Goal: Entertainment & Leisure: Browse casually

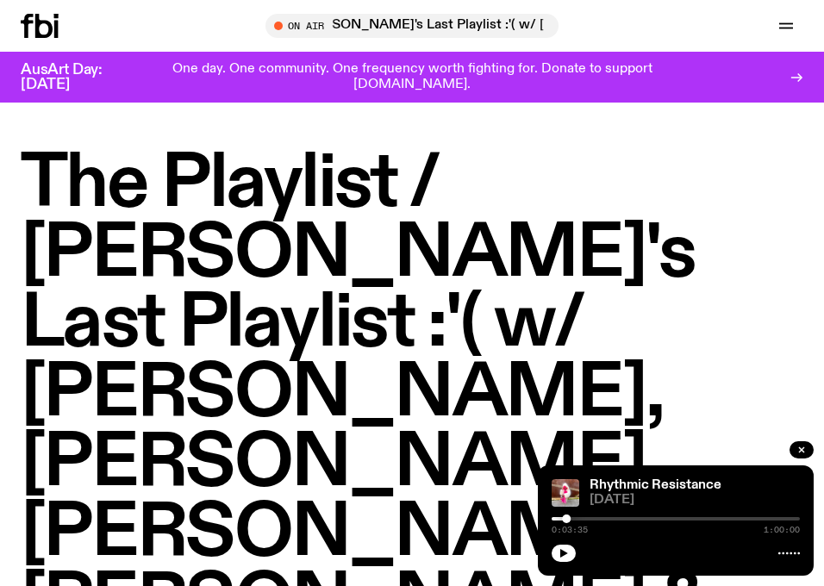
scroll to position [774, 0]
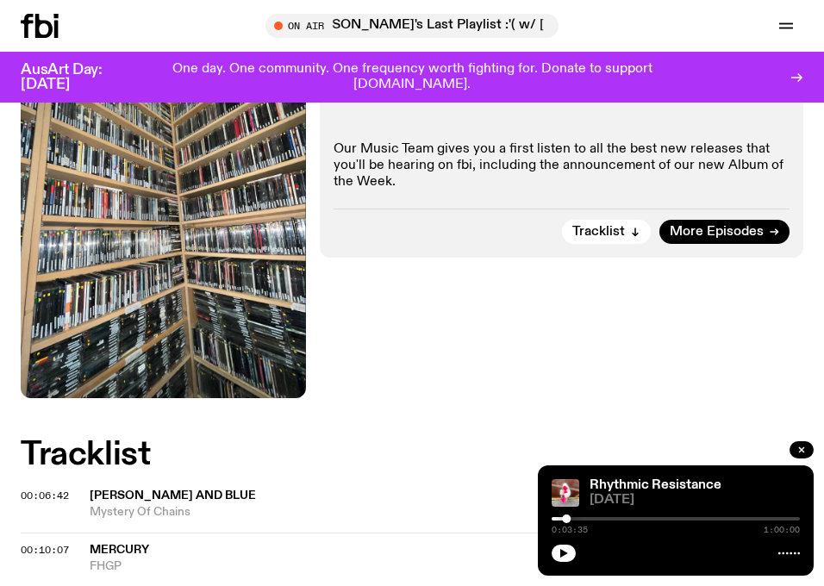
click at [65, 53] on div "AusArt Day: [DATE] One day. One community. One frequency worth fighting for. Do…" at bounding box center [412, 77] width 782 height 51
click at [43, 22] on icon at bounding box center [43, 26] width 17 height 24
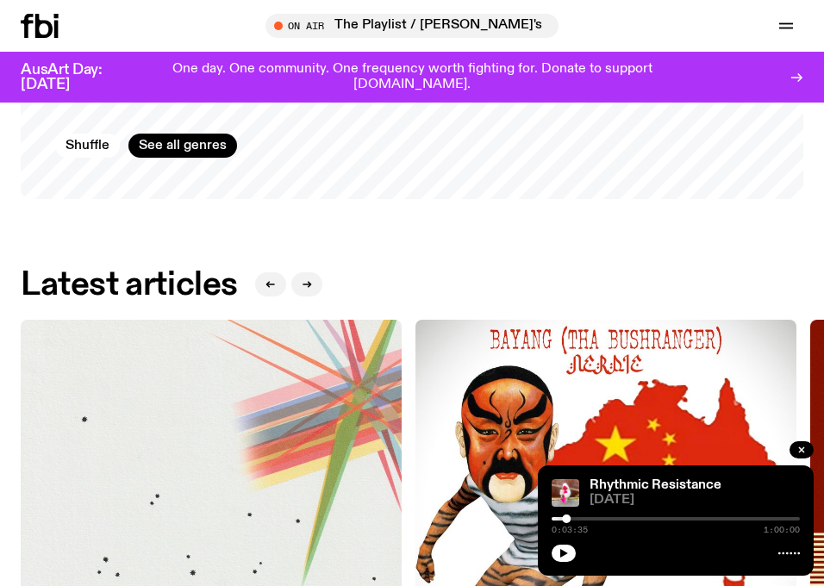
click at [314, 371] on img at bounding box center [211, 510] width 381 height 381
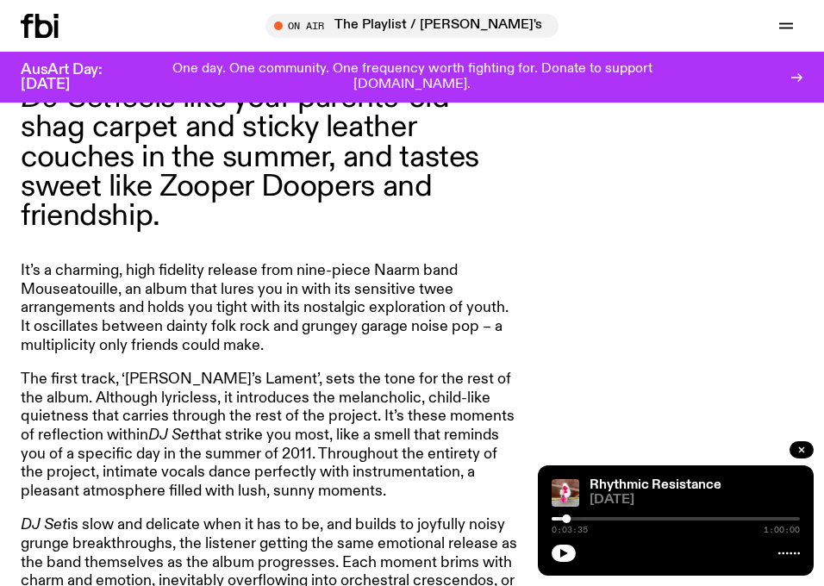
scroll to position [1049, 0]
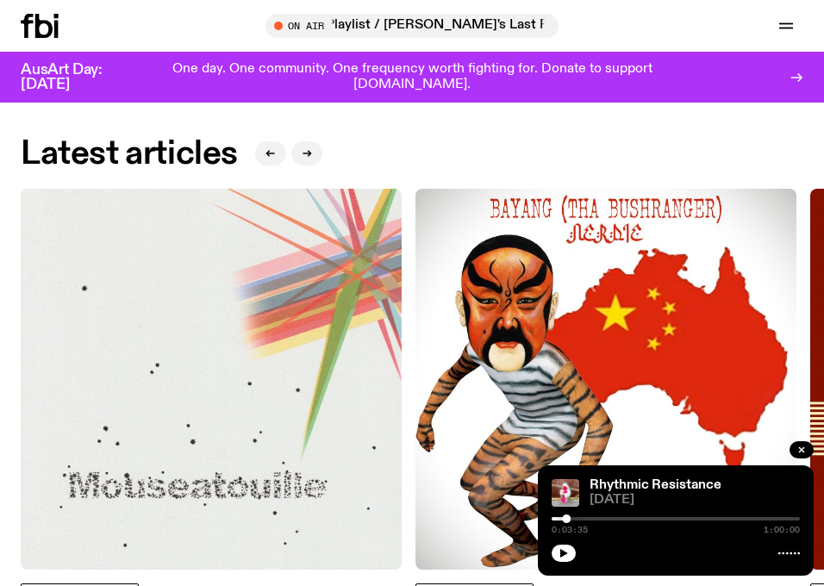
scroll to position [2284, 0]
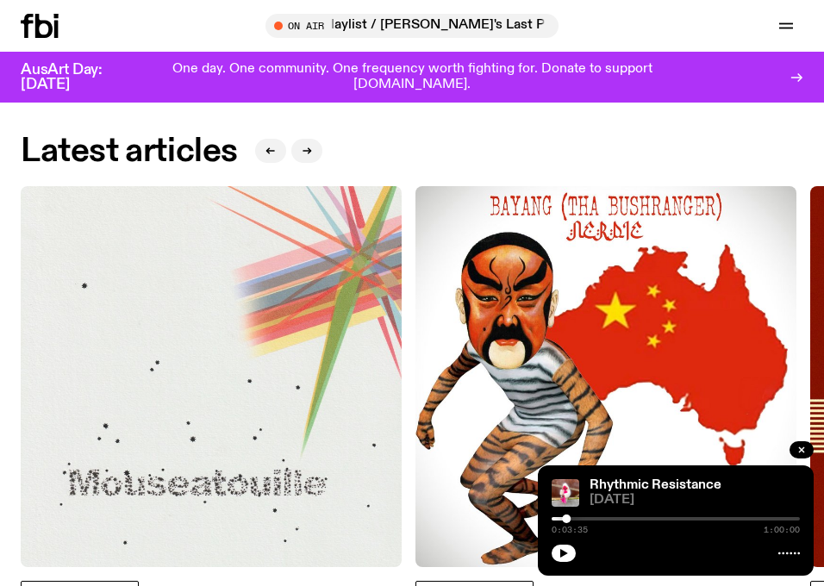
click at [479, 254] on img at bounding box center [605, 376] width 381 height 381
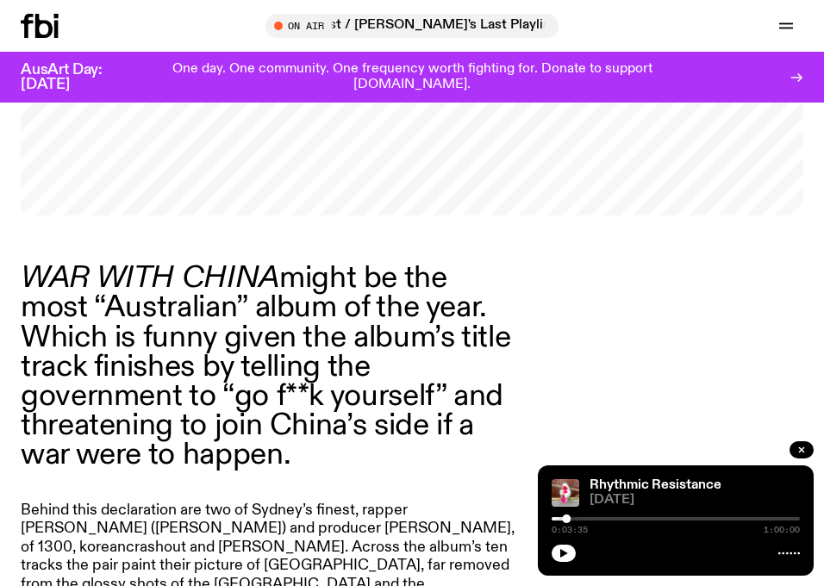
scroll to position [1136, 0]
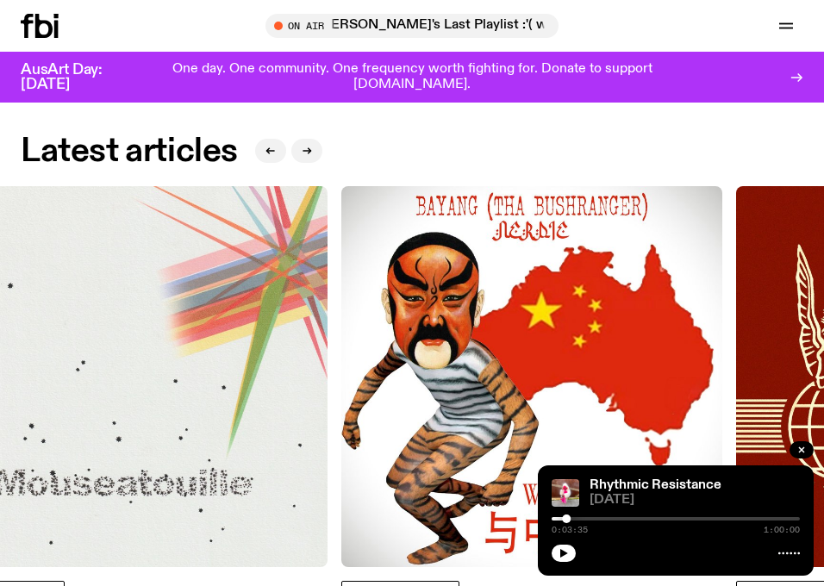
scroll to position [2290, 0]
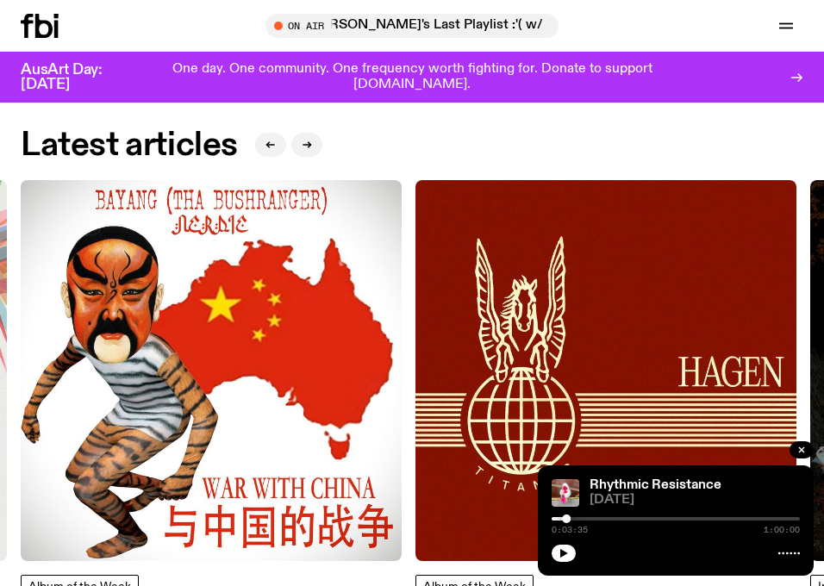
click at [470, 253] on img at bounding box center [605, 370] width 381 height 381
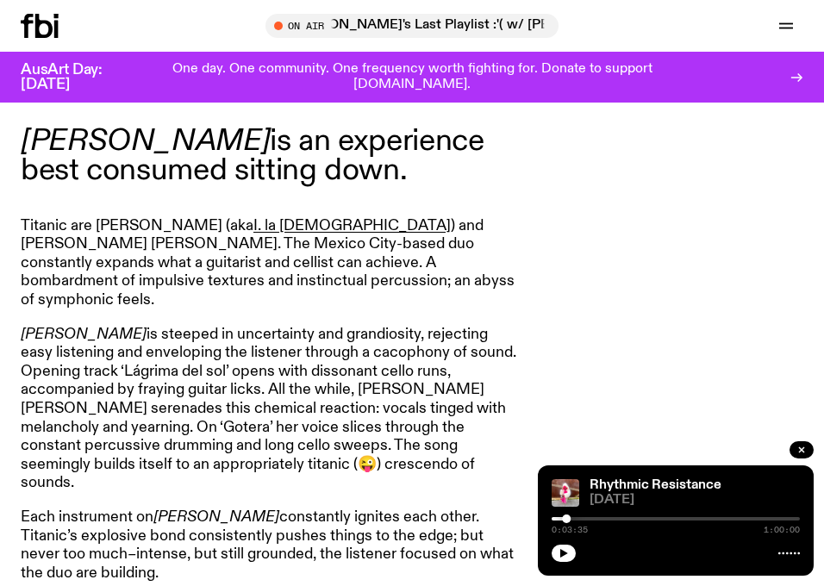
scroll to position [1078, 0]
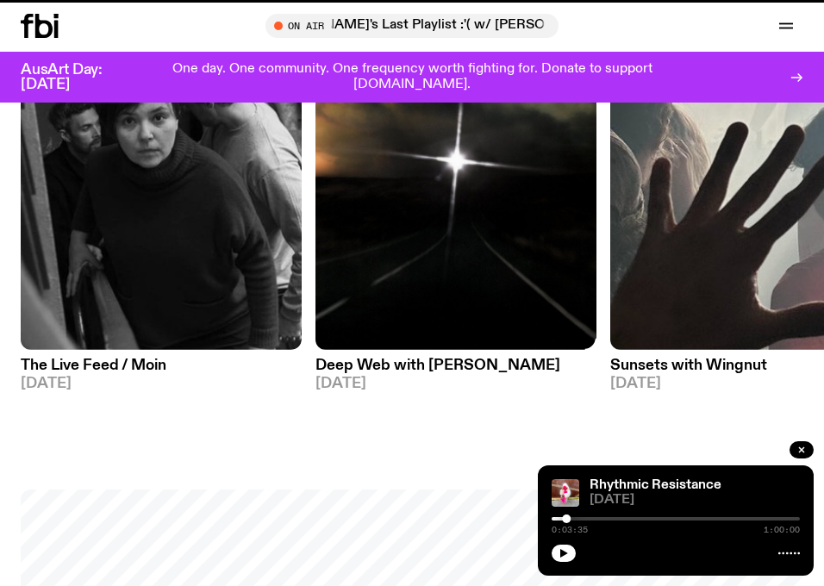
scroll to position [2290, 0]
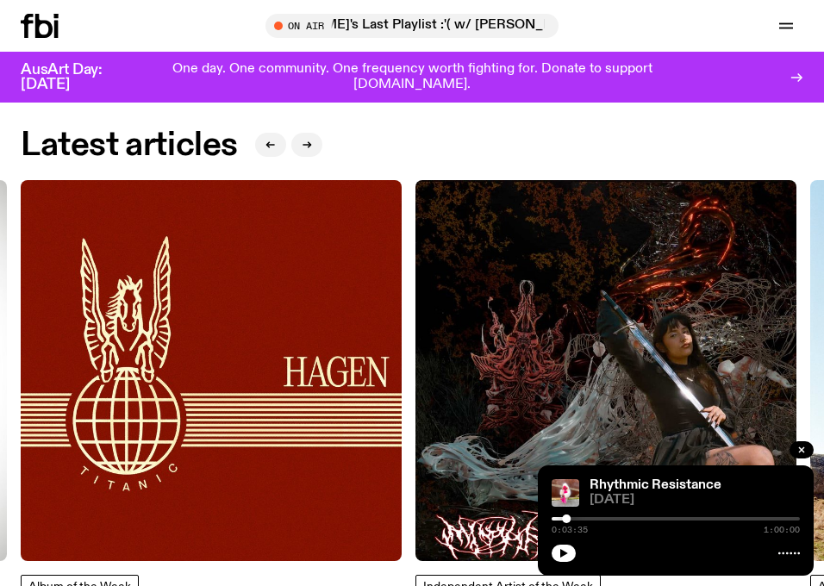
click at [524, 281] on img at bounding box center [605, 370] width 381 height 381
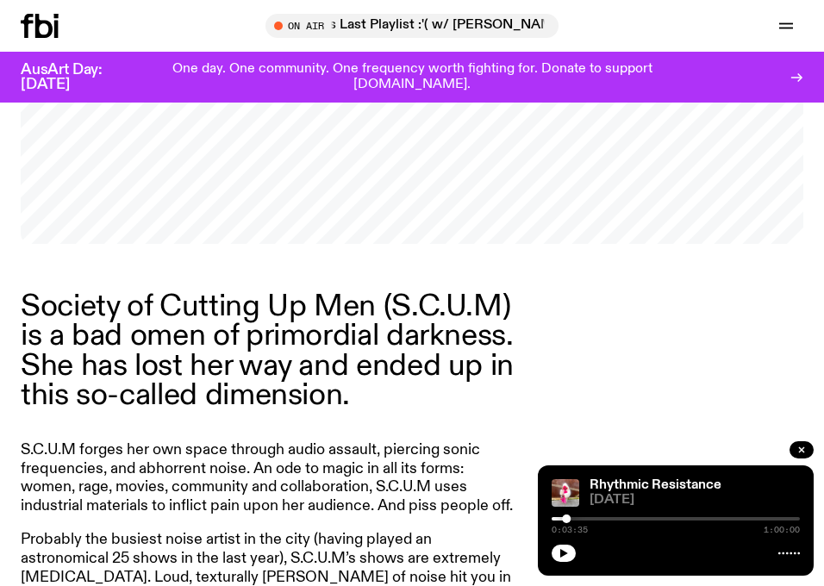
scroll to position [701, 0]
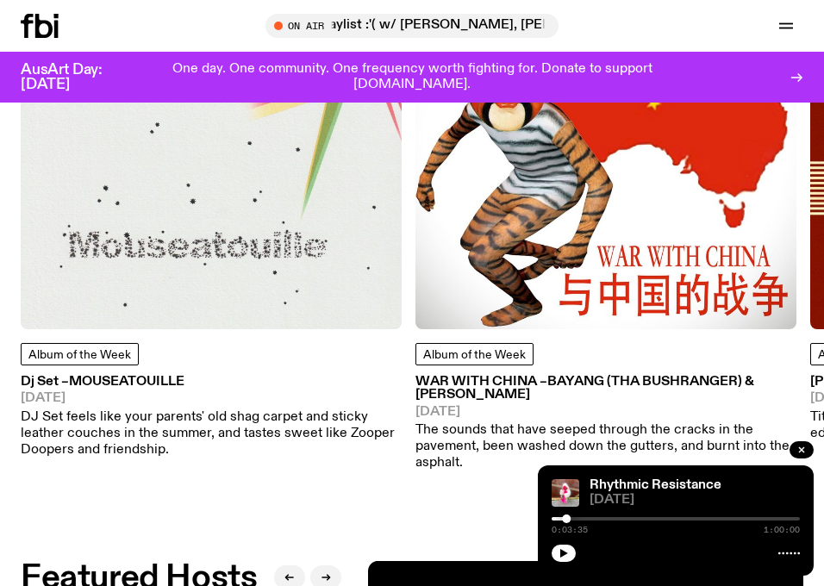
scroll to position [2525, 0]
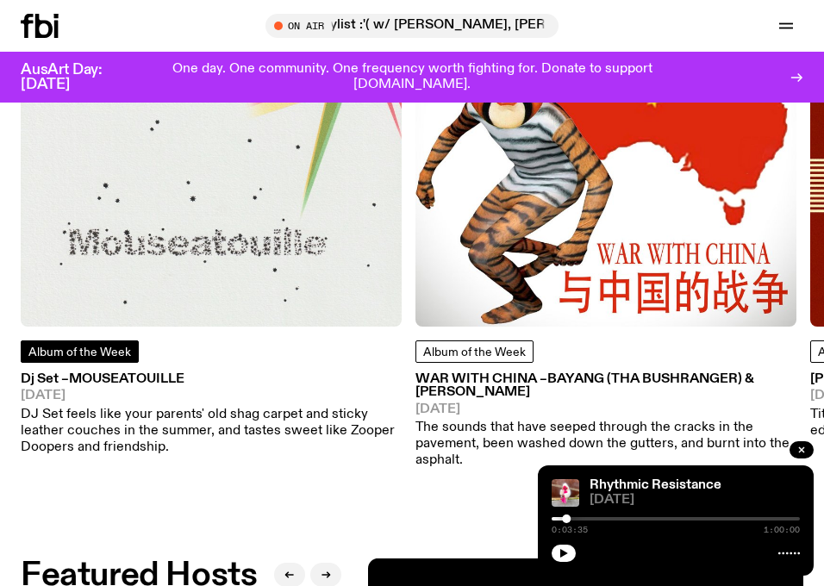
click at [118, 345] on link "Album of the Week" at bounding box center [80, 351] width 118 height 22
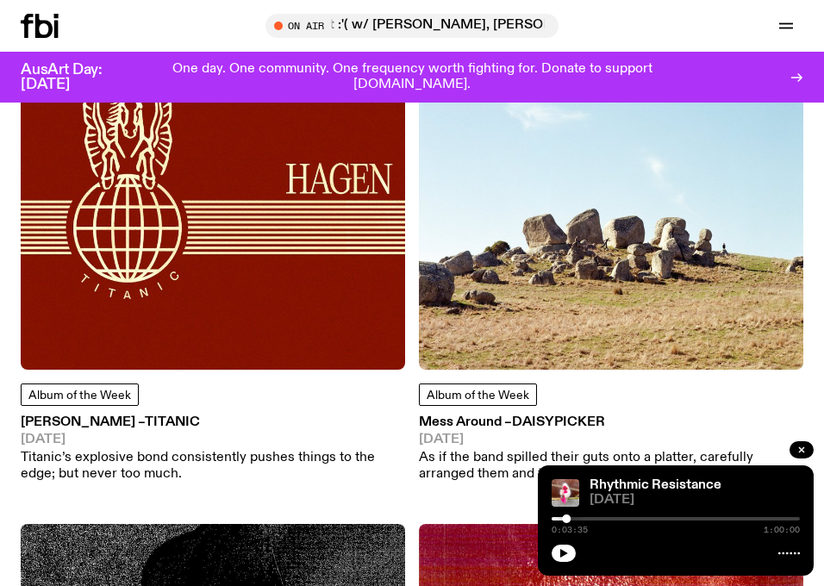
scroll to position [834, 0]
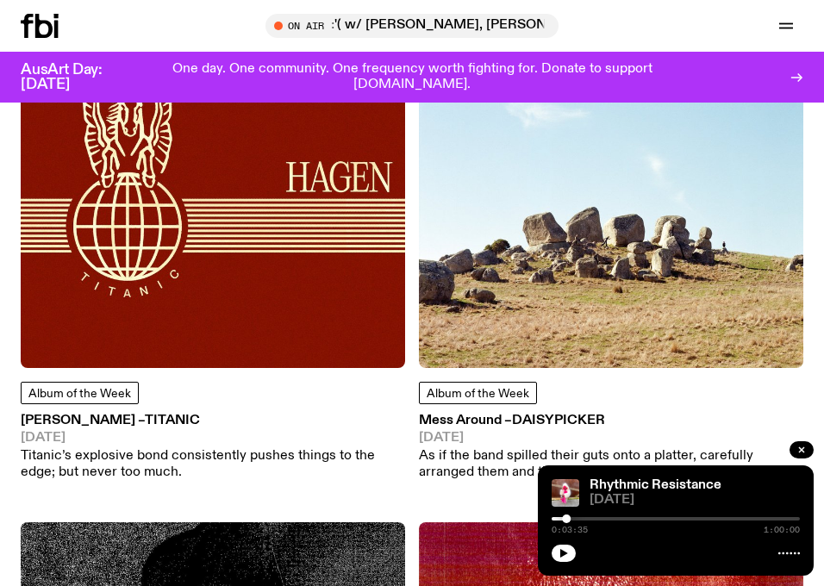
click at [504, 296] on img at bounding box center [611, 176] width 384 height 384
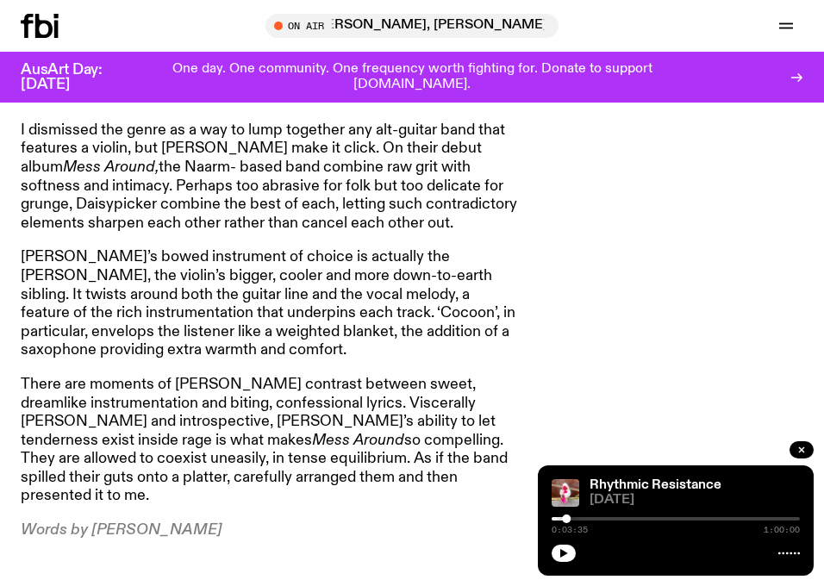
scroll to position [1498, 0]
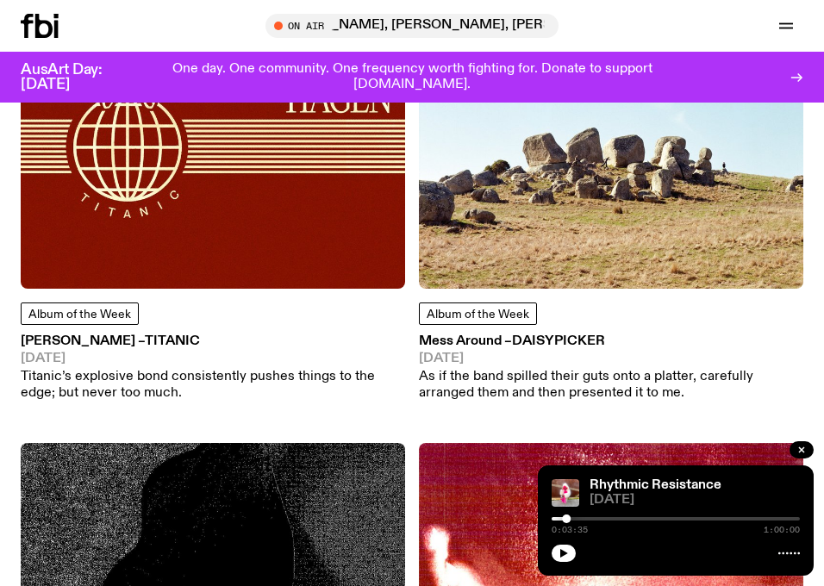
scroll to position [912, 0]
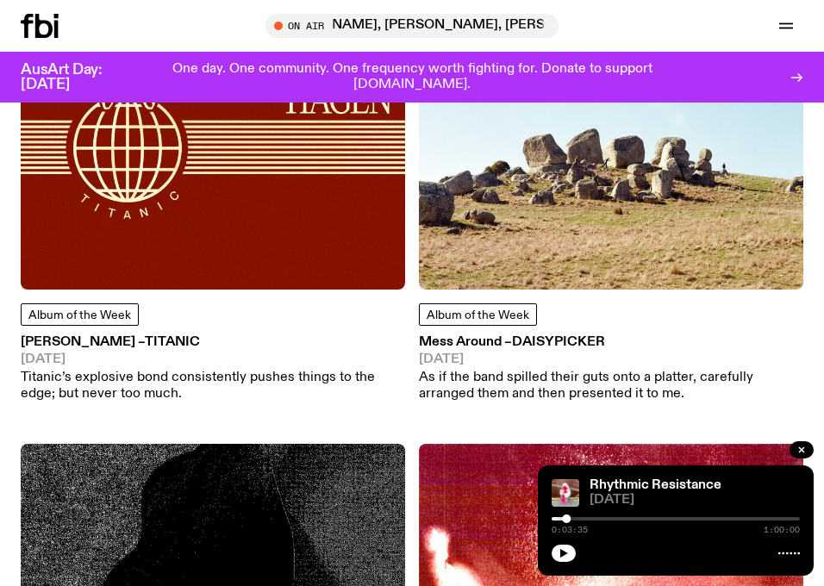
click at [184, 236] on img at bounding box center [213, 97] width 384 height 384
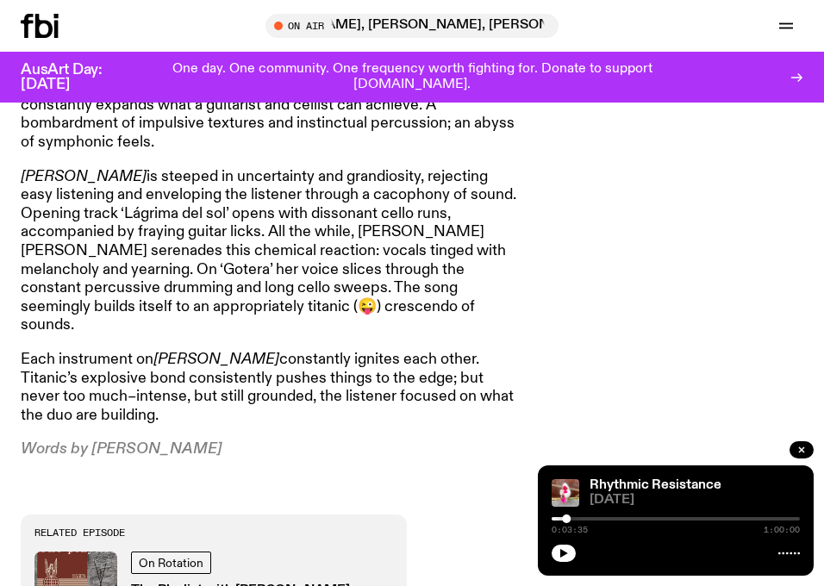
scroll to position [1433, 0]
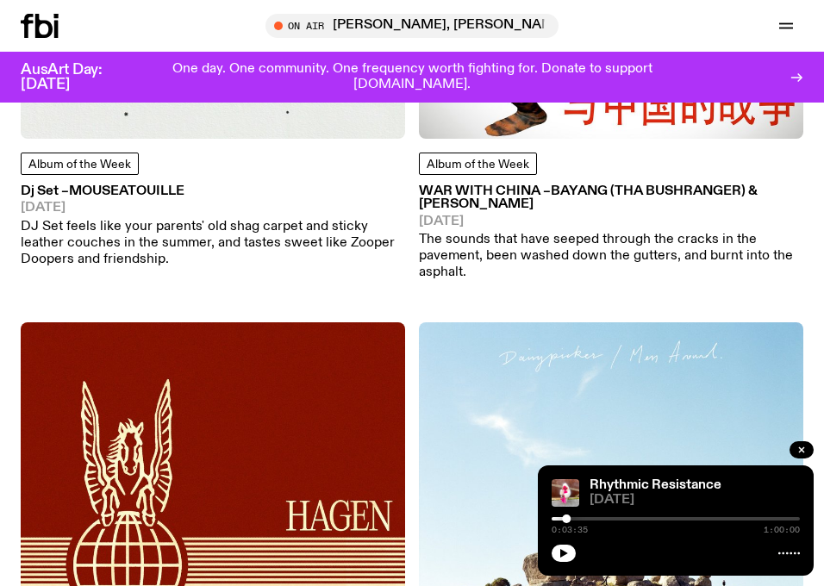
scroll to position [451, 0]
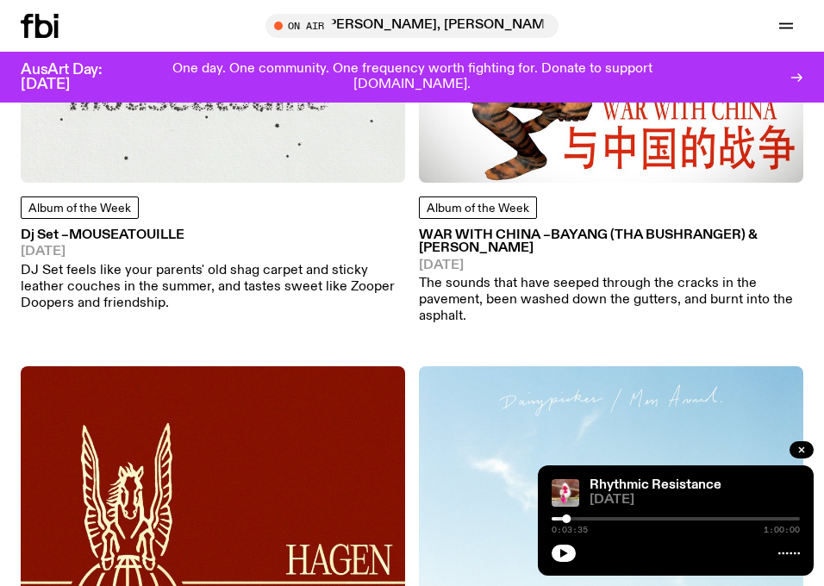
click at [546, 234] on h3 "WAR WITH CHINA – BAYANG (tha Bushranger) & [PERSON_NAME]" at bounding box center [611, 242] width 384 height 26
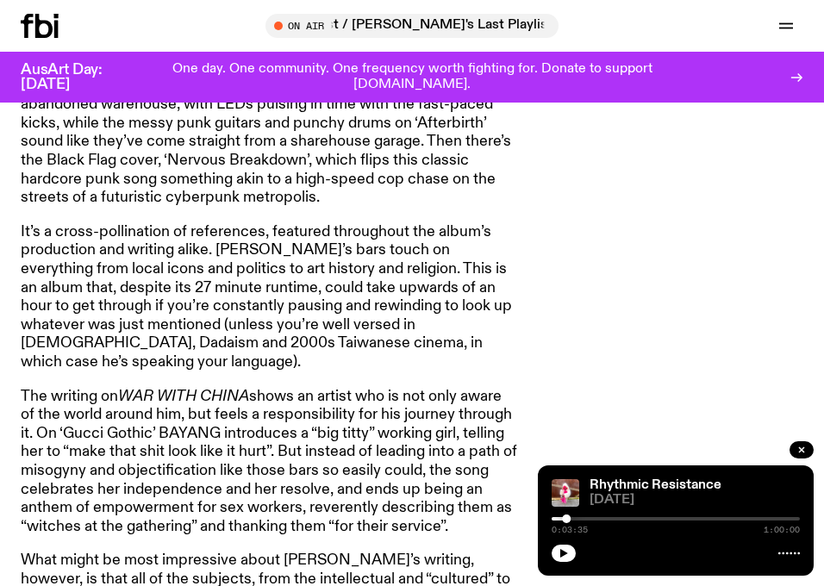
scroll to position [1765, 0]
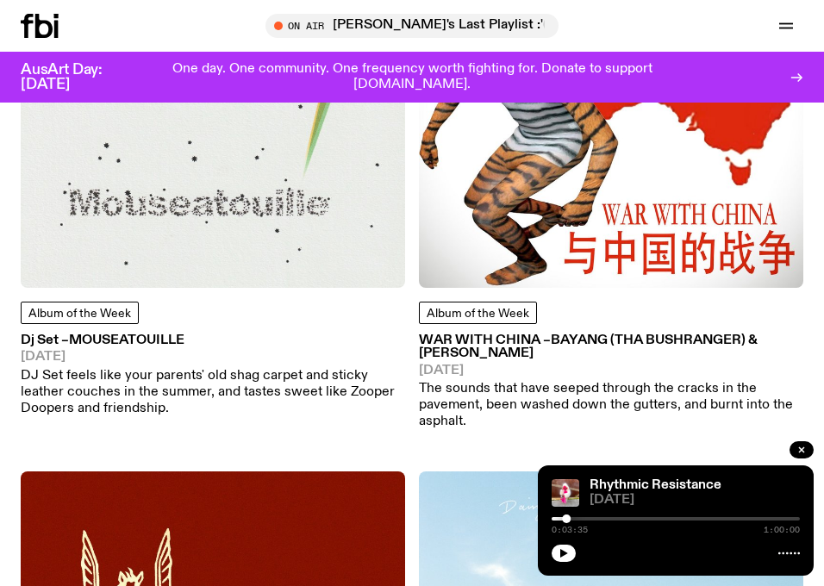
scroll to position [337, 0]
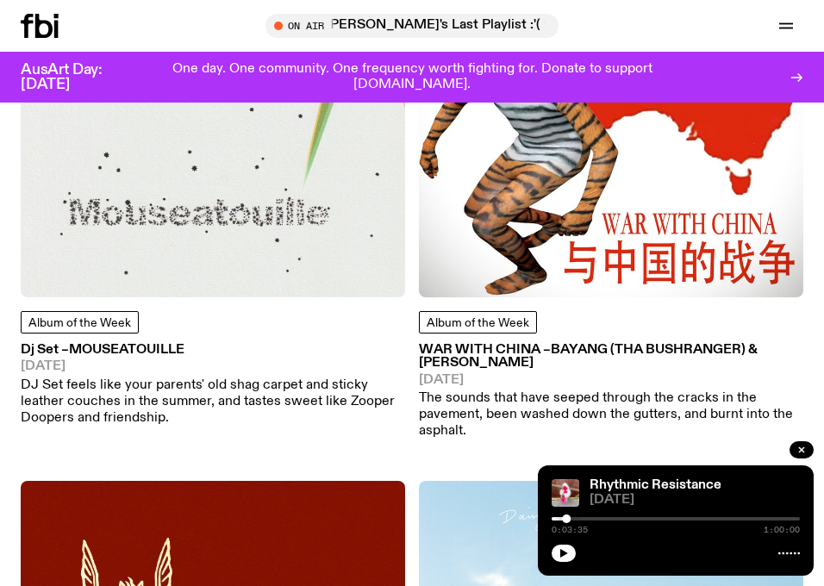
click at [290, 236] on img at bounding box center [213, 105] width 384 height 384
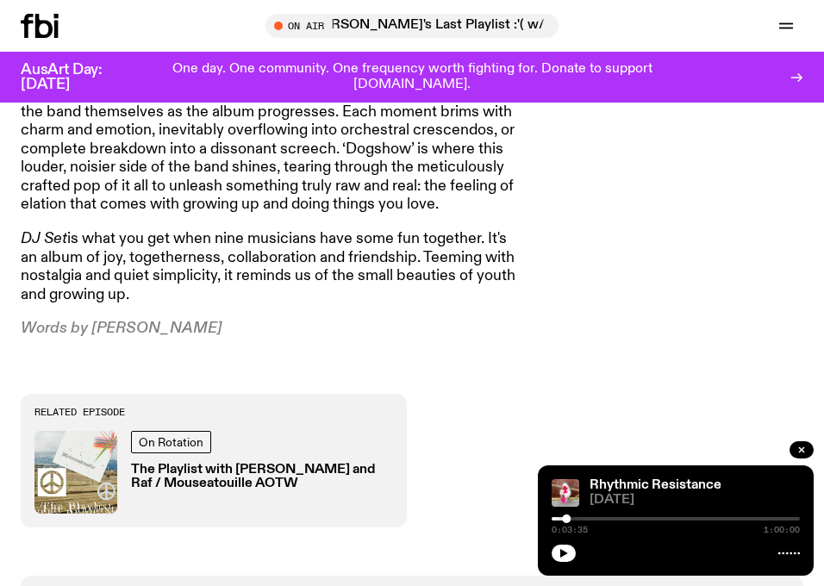
scroll to position [1635, 0]
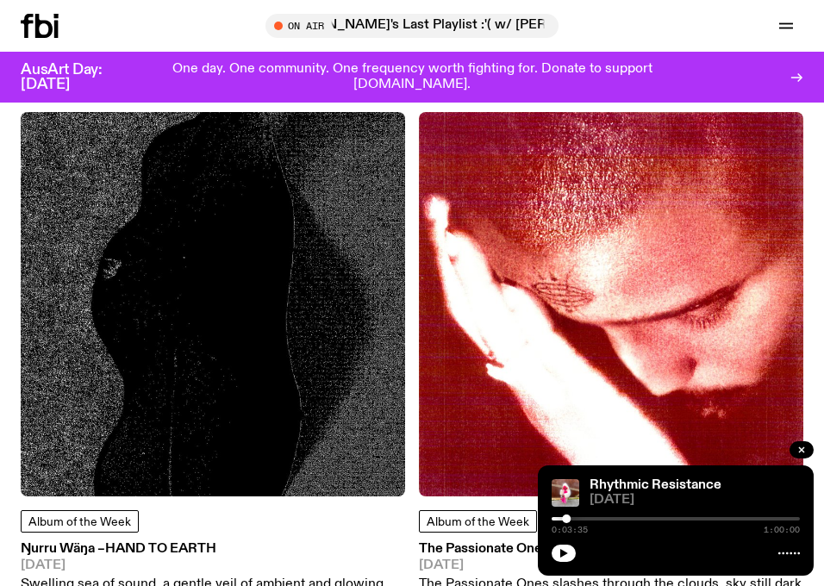
scroll to position [1348, 0]
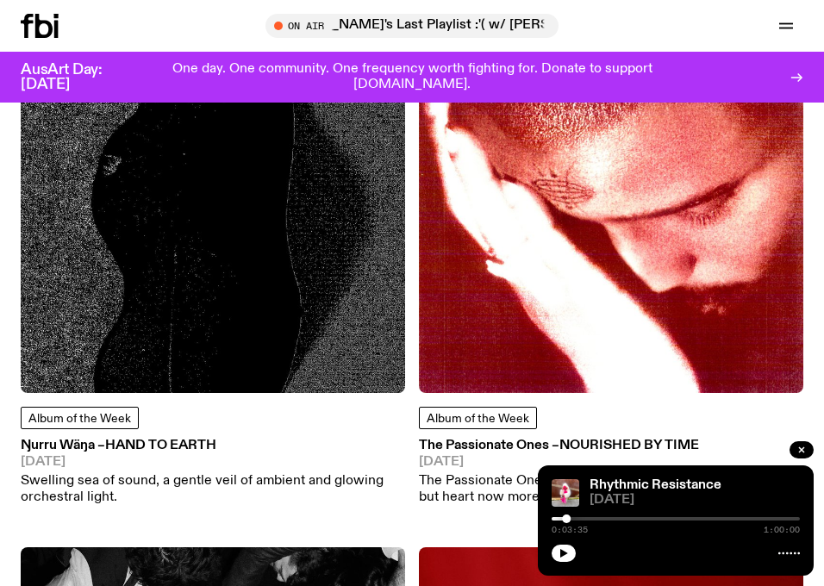
click at [298, 215] on img at bounding box center [213, 201] width 384 height 384
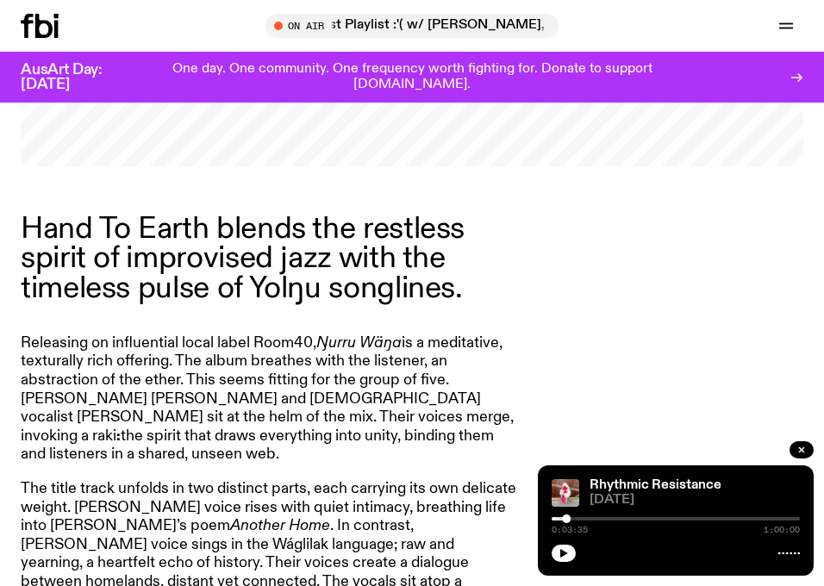
scroll to position [956, 0]
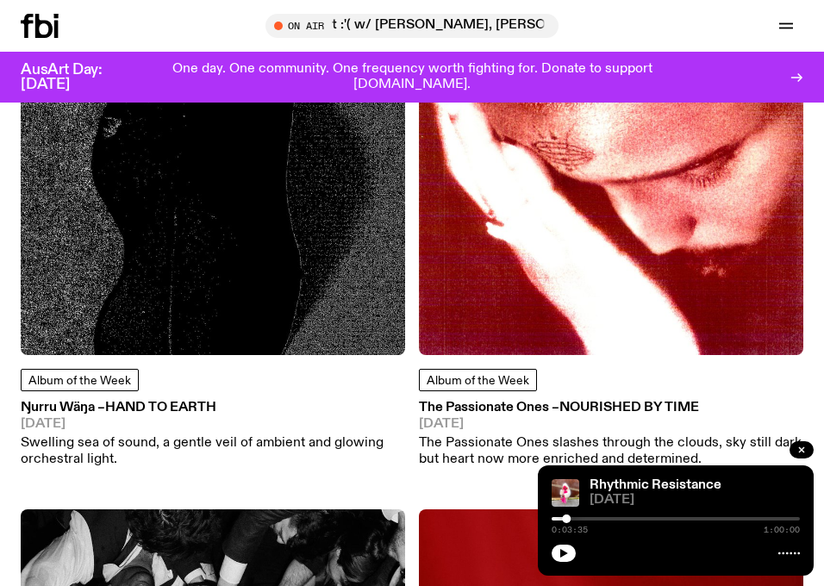
scroll to position [1395, 0]
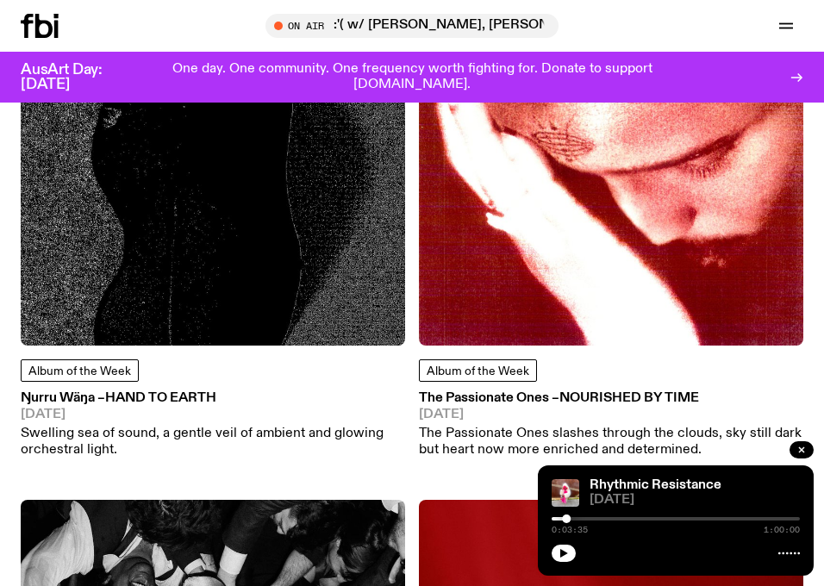
click at [490, 271] on img at bounding box center [611, 153] width 384 height 384
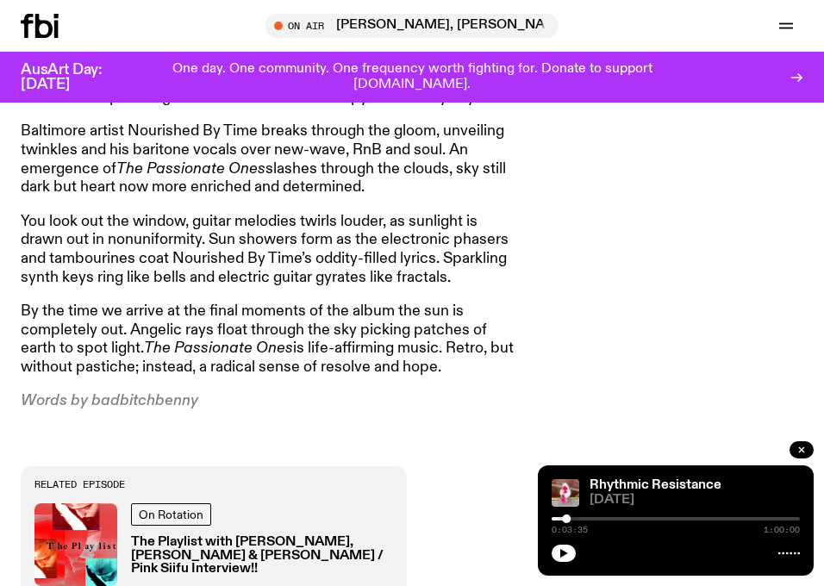
scroll to position [1023, 0]
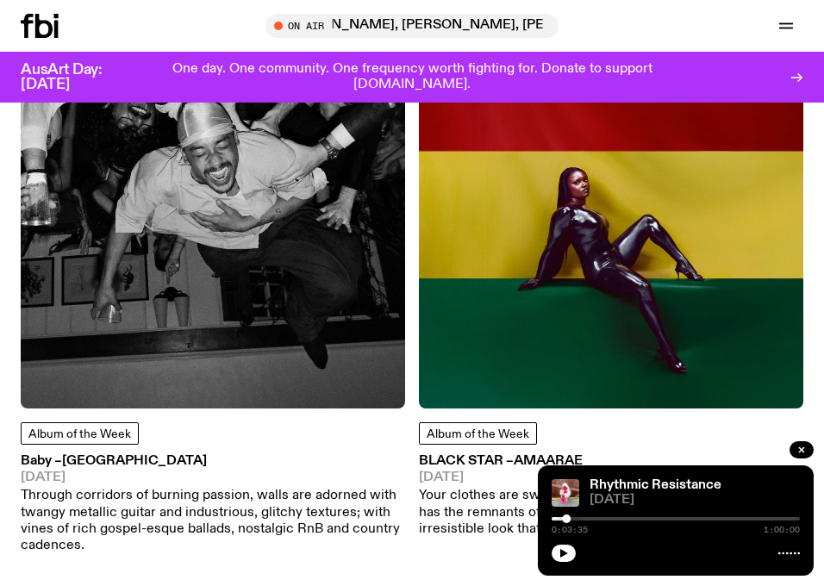
scroll to position [1888, 0]
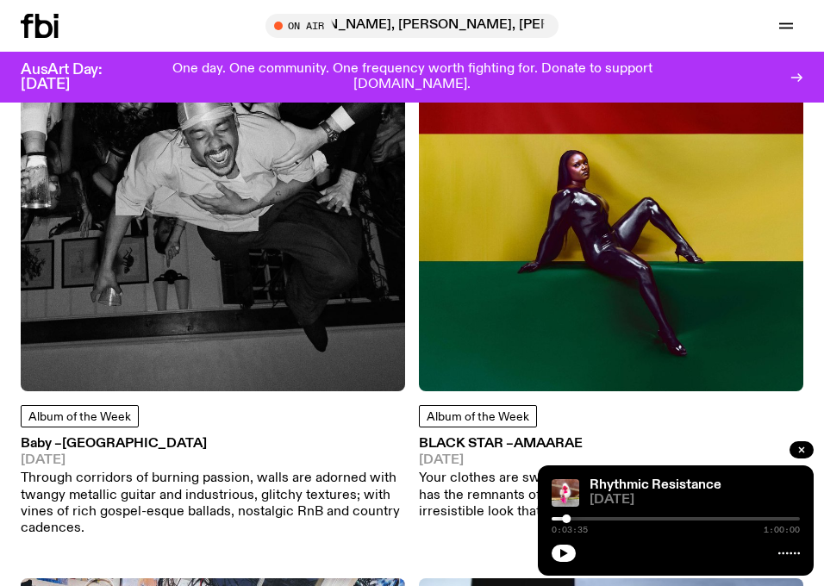
click at [155, 274] on img at bounding box center [213, 199] width 384 height 384
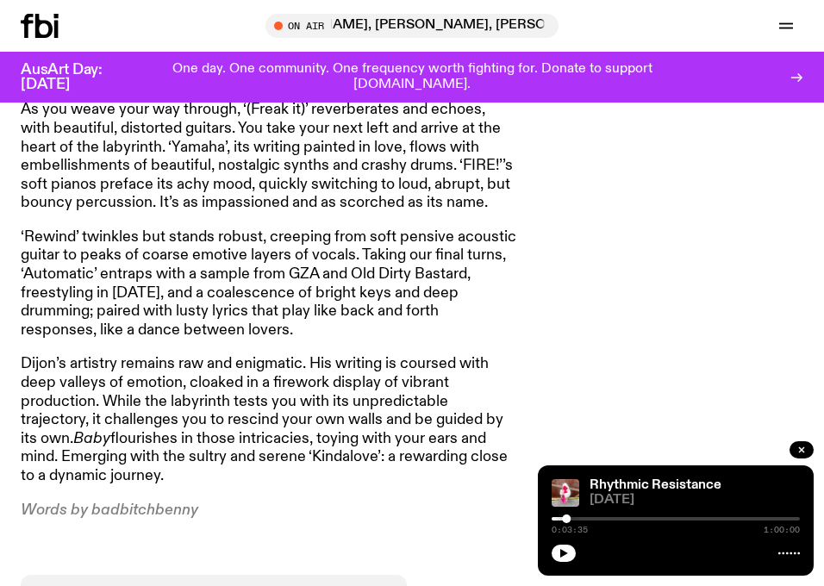
scroll to position [1515, 0]
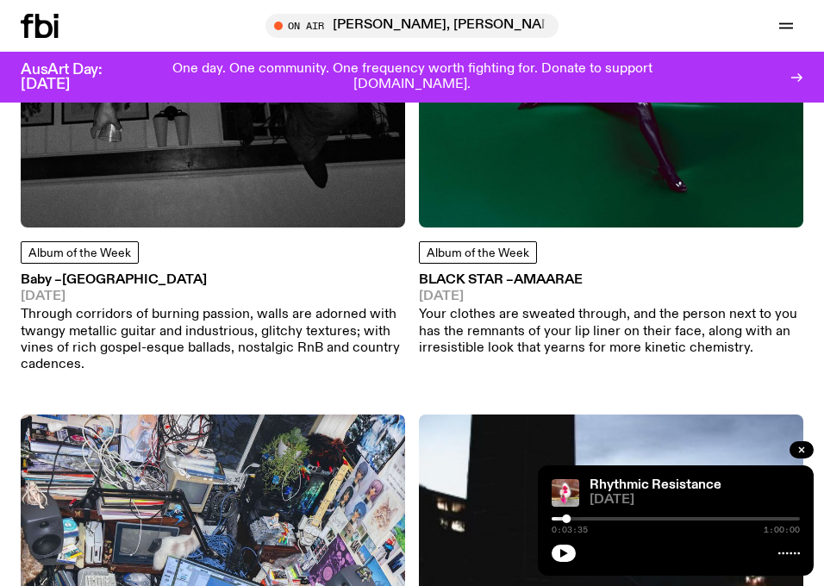
click at [488, 156] on img at bounding box center [611, 35] width 384 height 384
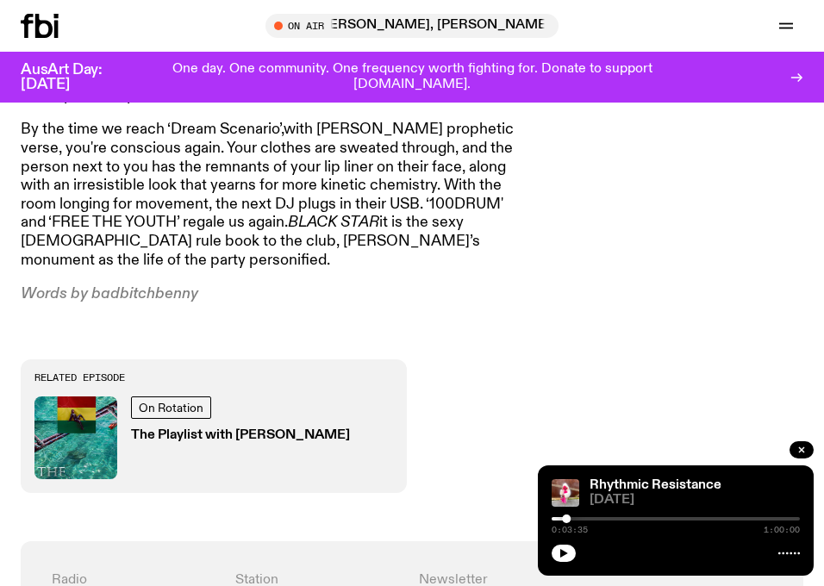
scroll to position [1523, 0]
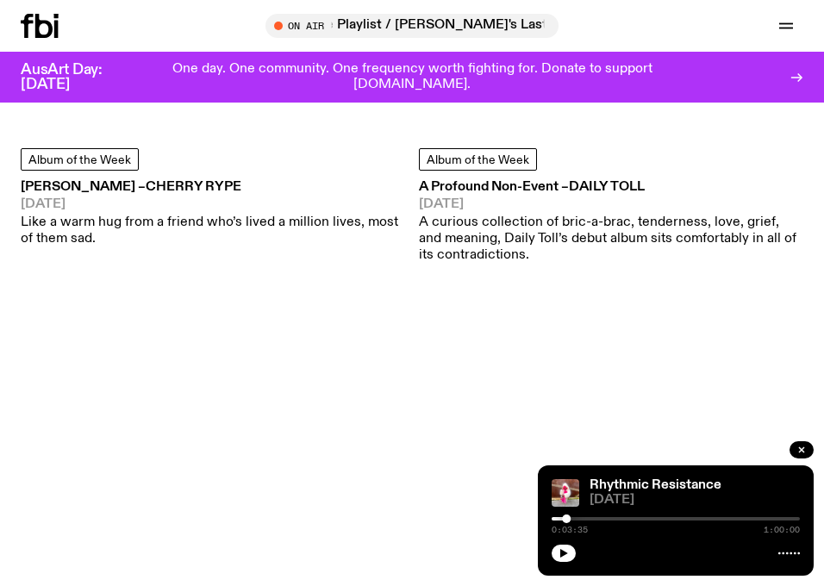
scroll to position [4393, 0]
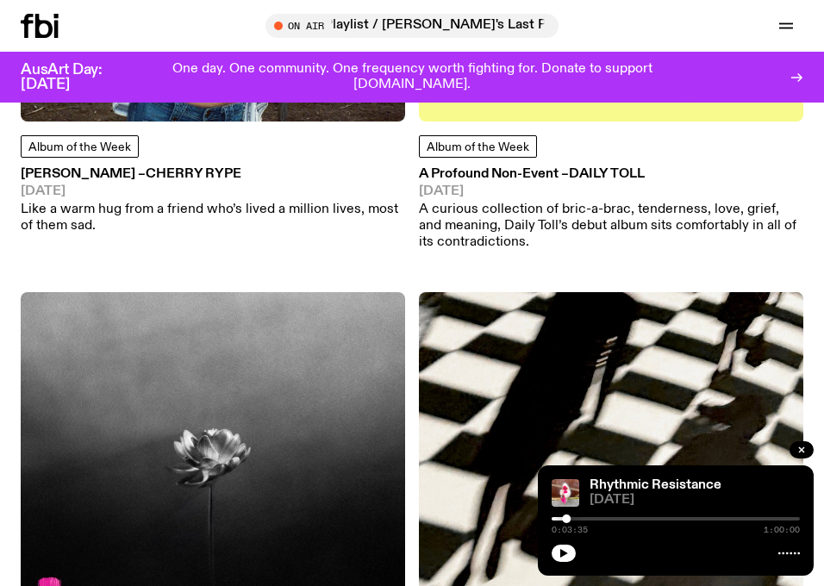
click at [519, 172] on h3 "A Profound Non-Event – Daily Toll" at bounding box center [611, 174] width 384 height 13
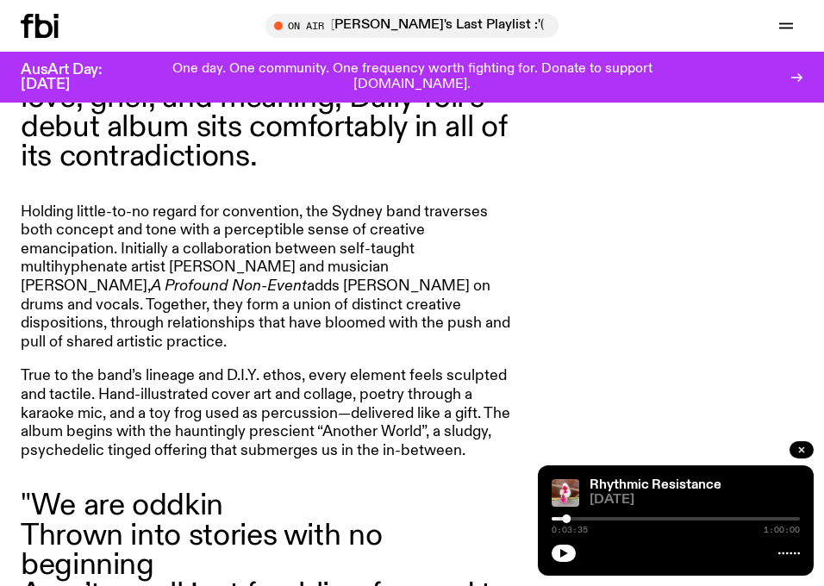
scroll to position [974, 0]
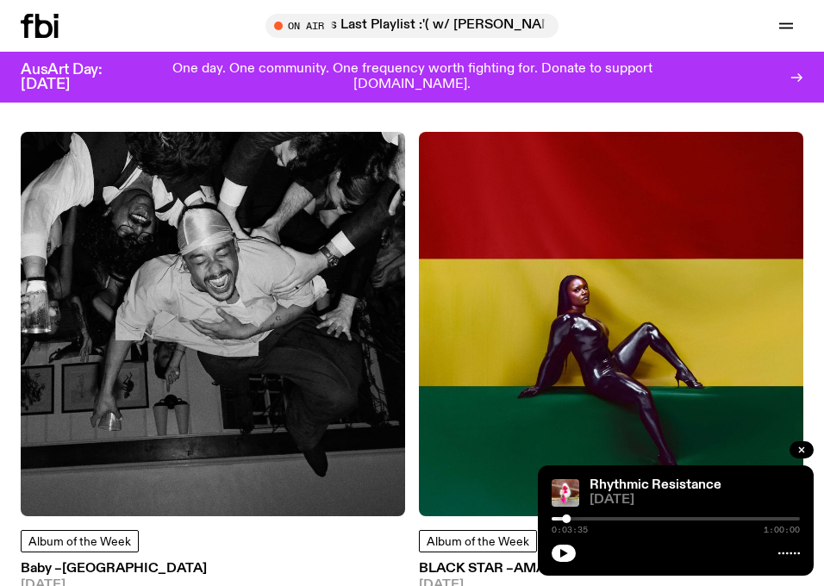
scroll to position [1765, 0]
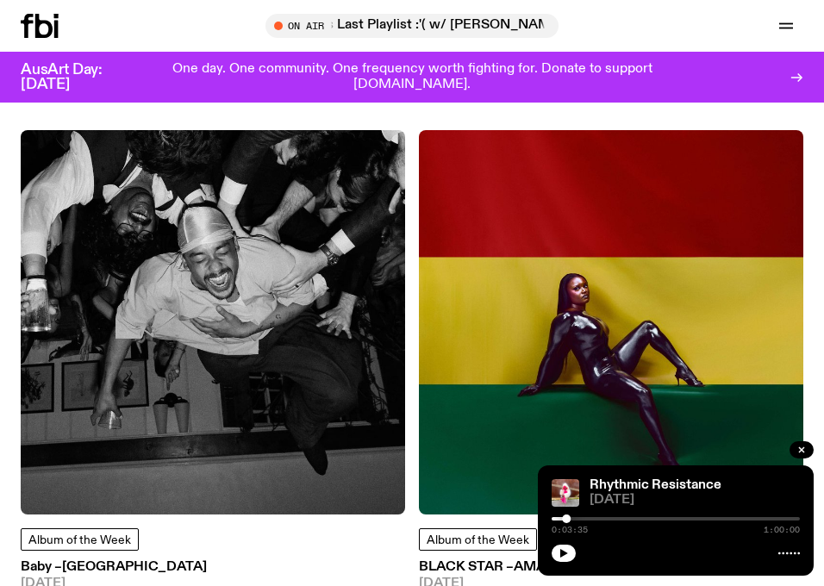
click at [323, 311] on img at bounding box center [213, 322] width 384 height 384
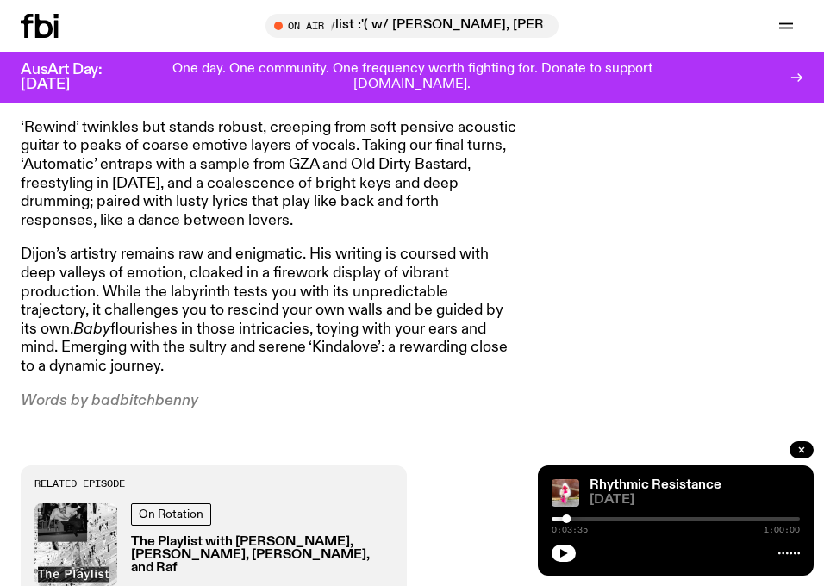
scroll to position [1523, 0]
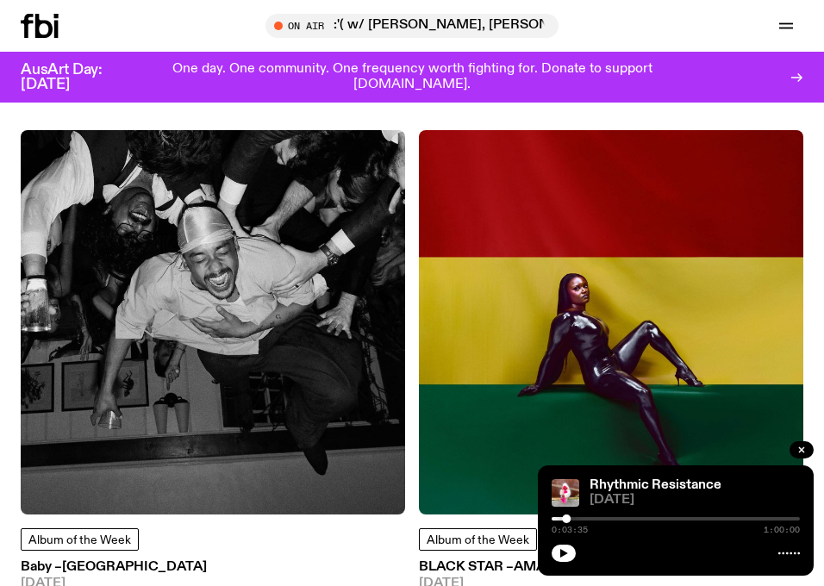
scroll to position [1827, 0]
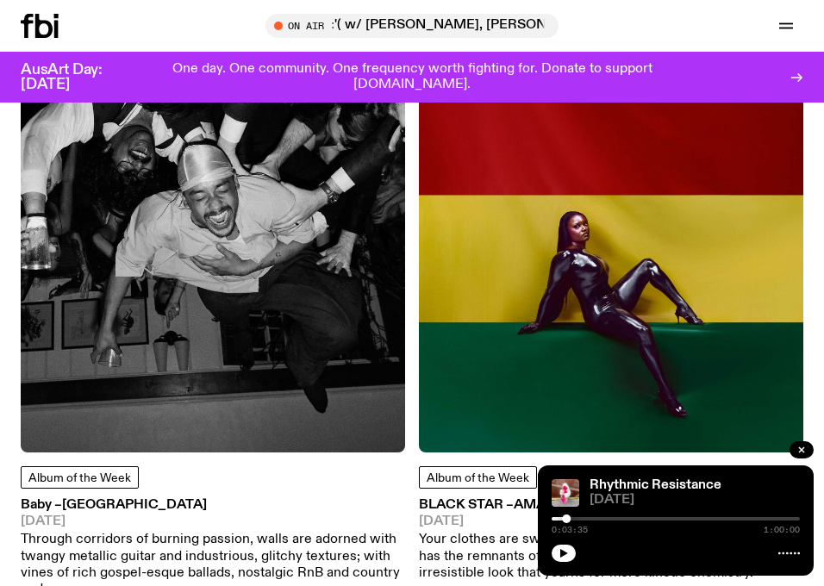
click at [437, 224] on img at bounding box center [611, 260] width 384 height 384
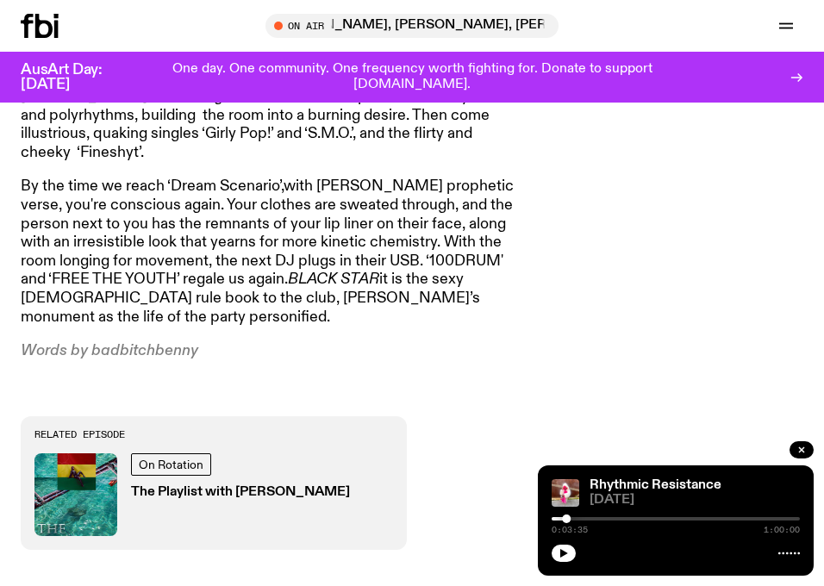
scroll to position [1442, 0]
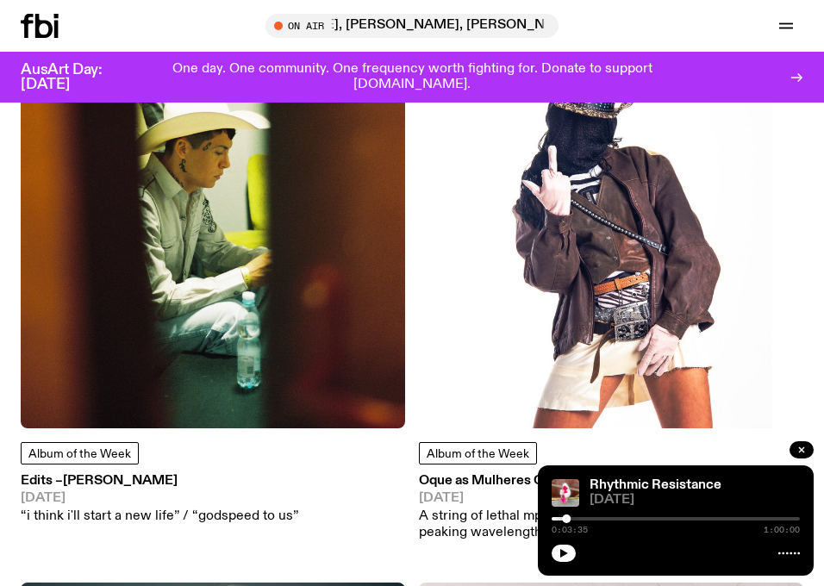
scroll to position [2997, 0]
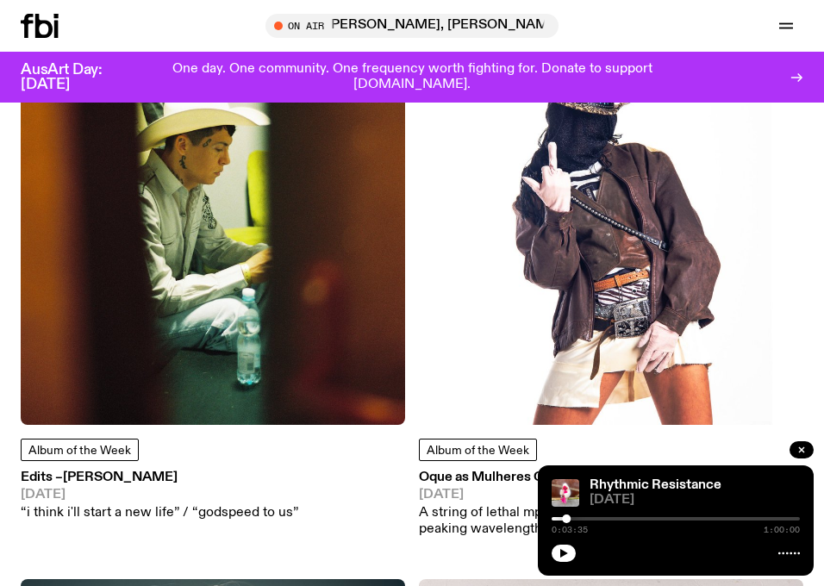
click at [329, 378] on img at bounding box center [213, 232] width 384 height 384
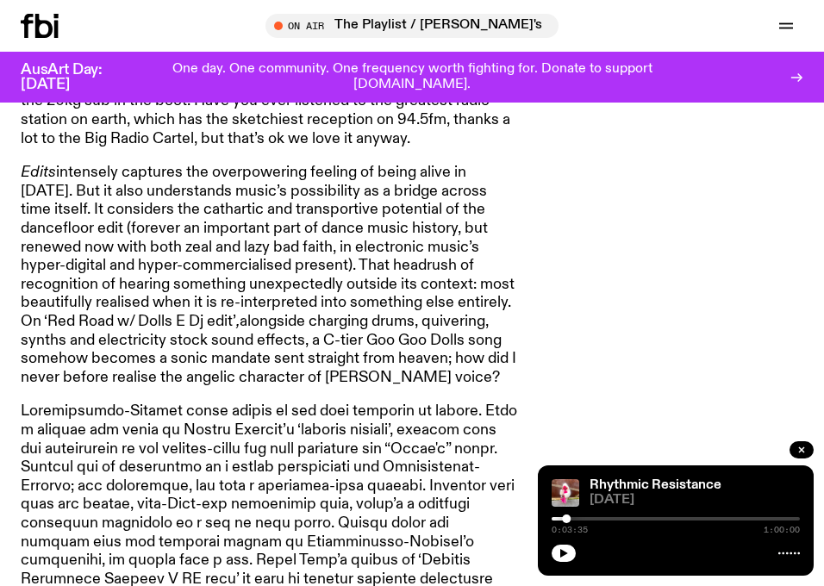
scroll to position [2075, 0]
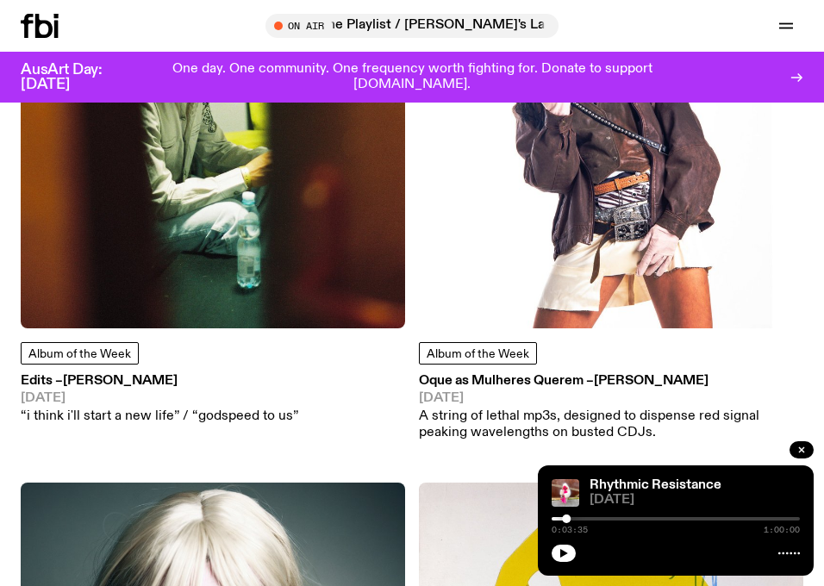
scroll to position [3157, 0]
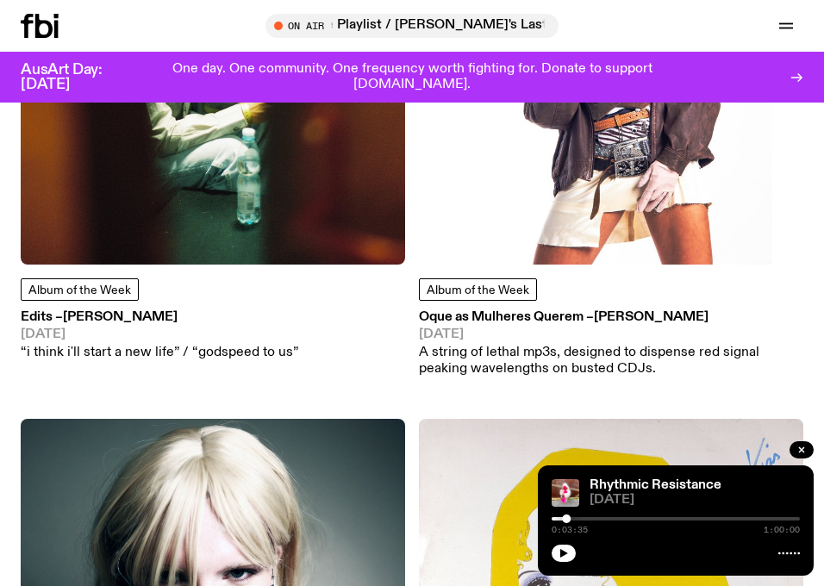
click at [514, 178] on img at bounding box center [611, 72] width 384 height 384
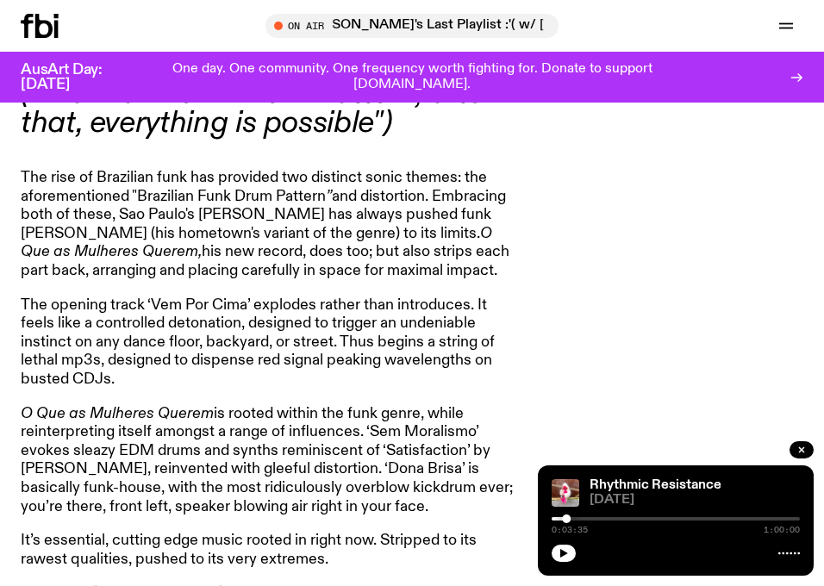
scroll to position [1236, 0]
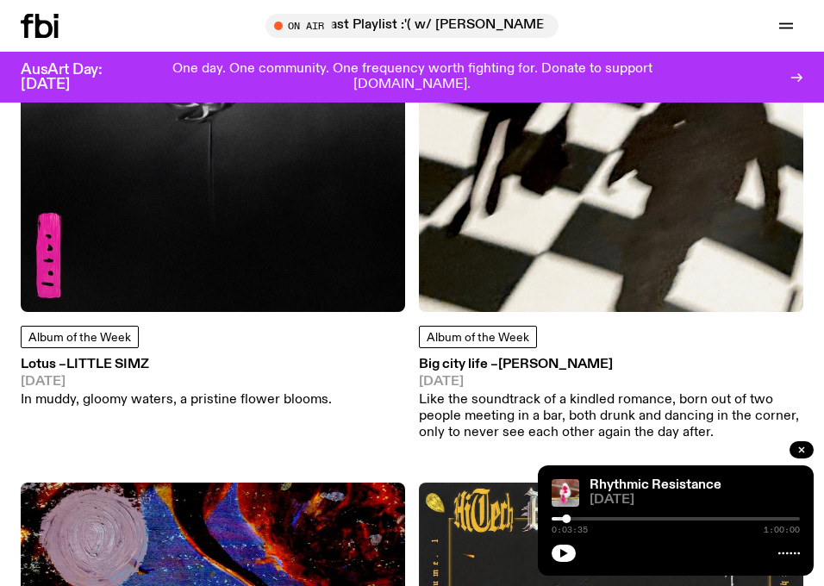
scroll to position [4762, 0]
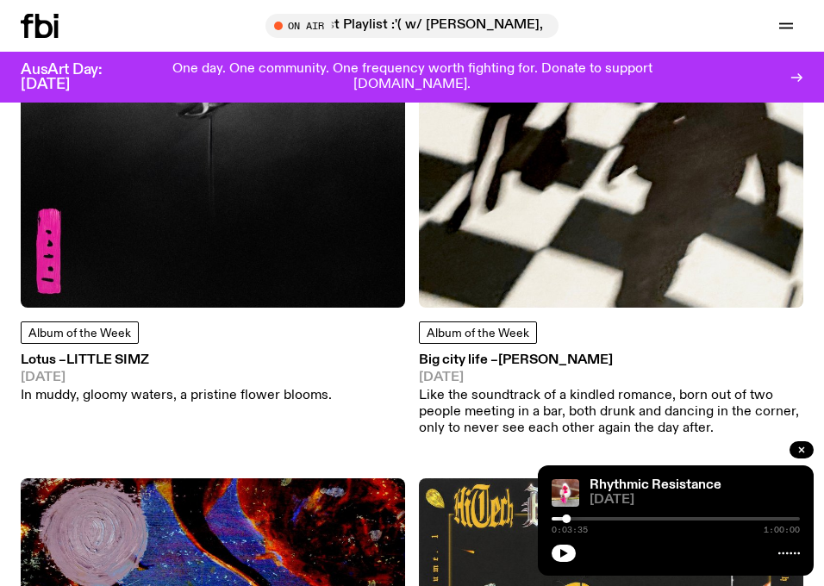
click at [291, 243] on img at bounding box center [213, 115] width 384 height 384
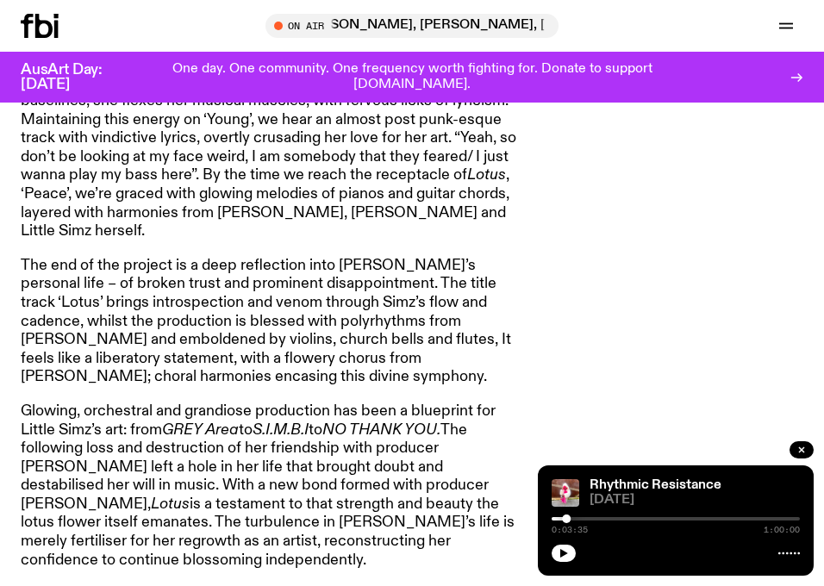
scroll to position [1407, 0]
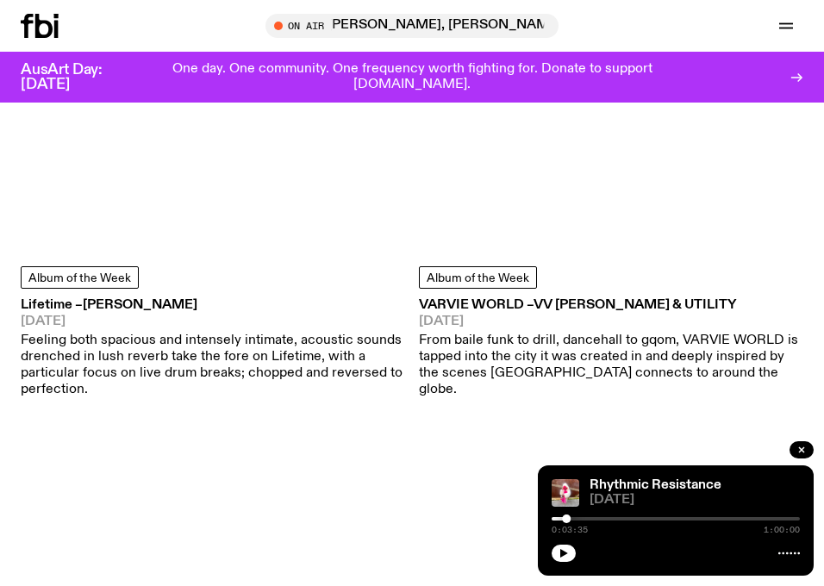
scroll to position [5912, 0]
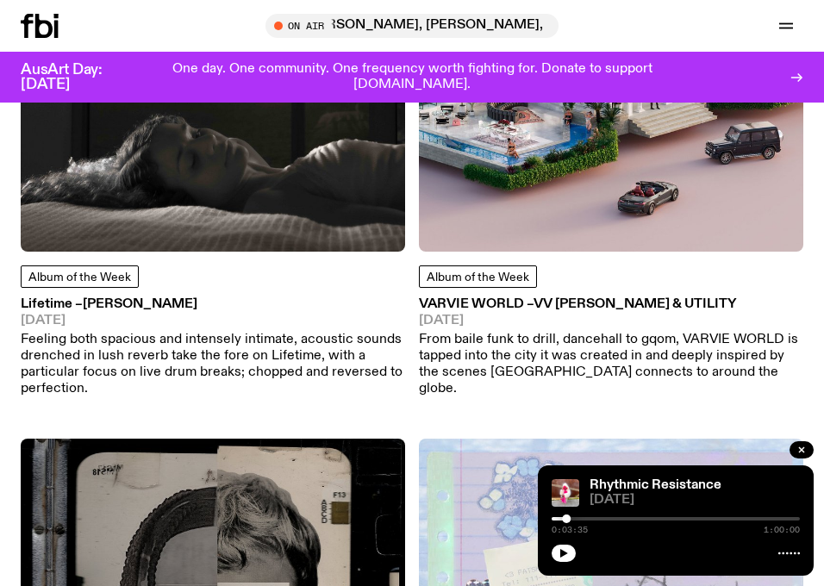
click at [516, 183] on img at bounding box center [611, 59] width 384 height 384
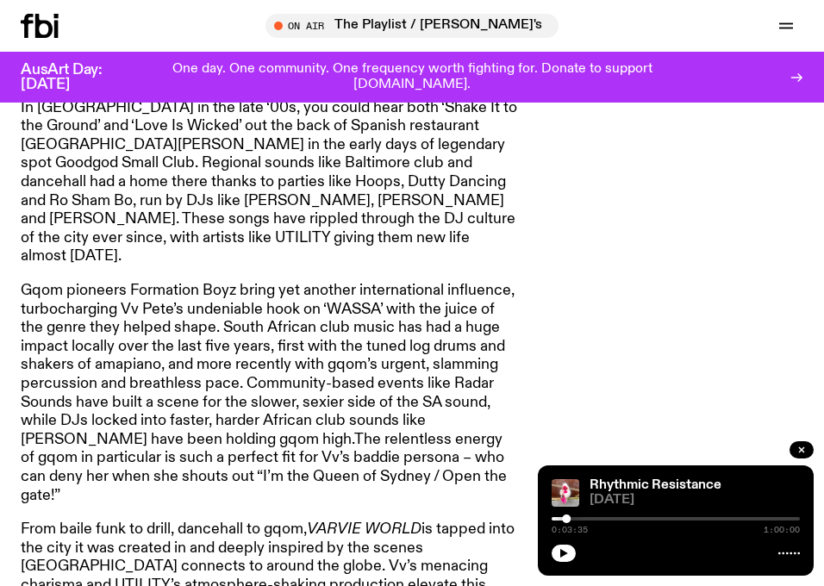
scroll to position [2775, 0]
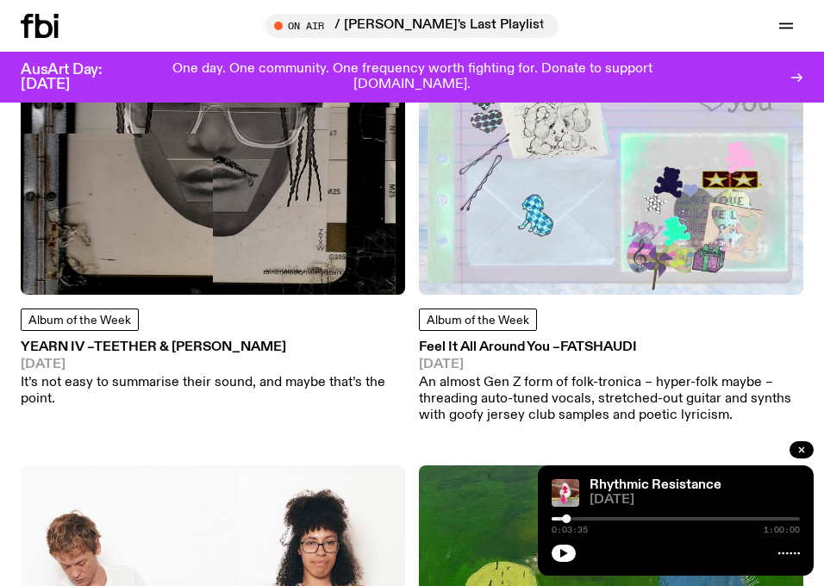
scroll to position [6443, 0]
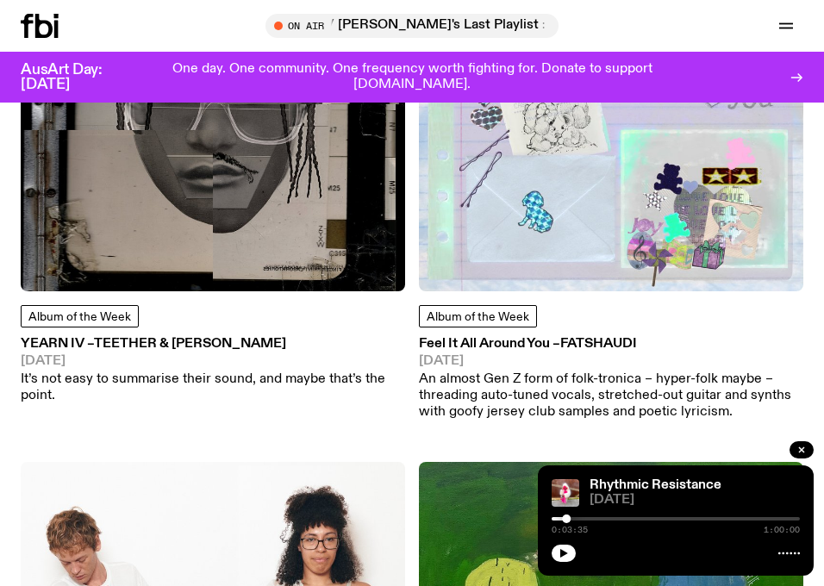
click at [267, 218] on img at bounding box center [213, 99] width 384 height 384
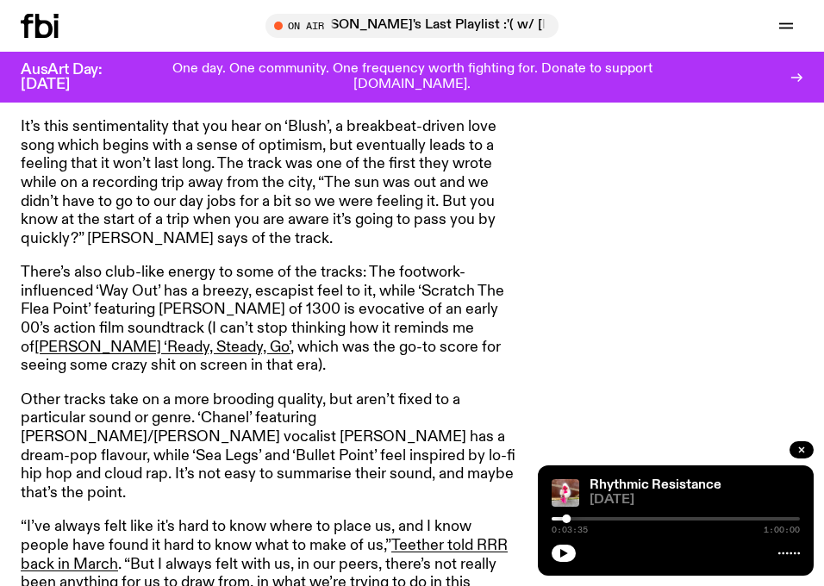
scroll to position [1547, 0]
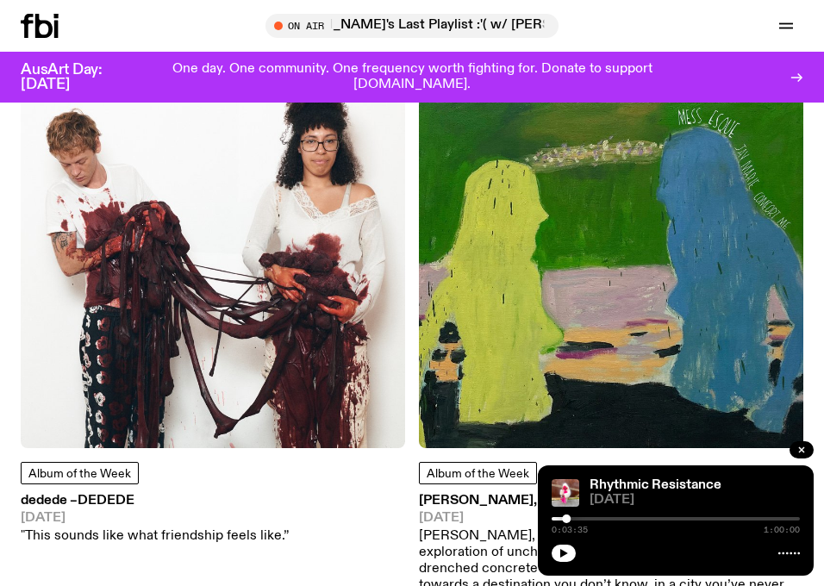
scroll to position [6843, 0]
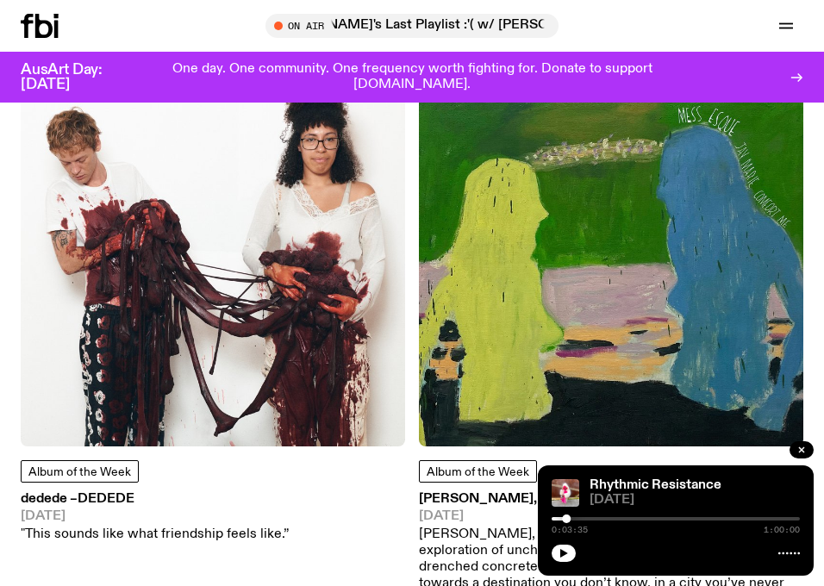
click at [217, 371] on img at bounding box center [213, 254] width 384 height 384
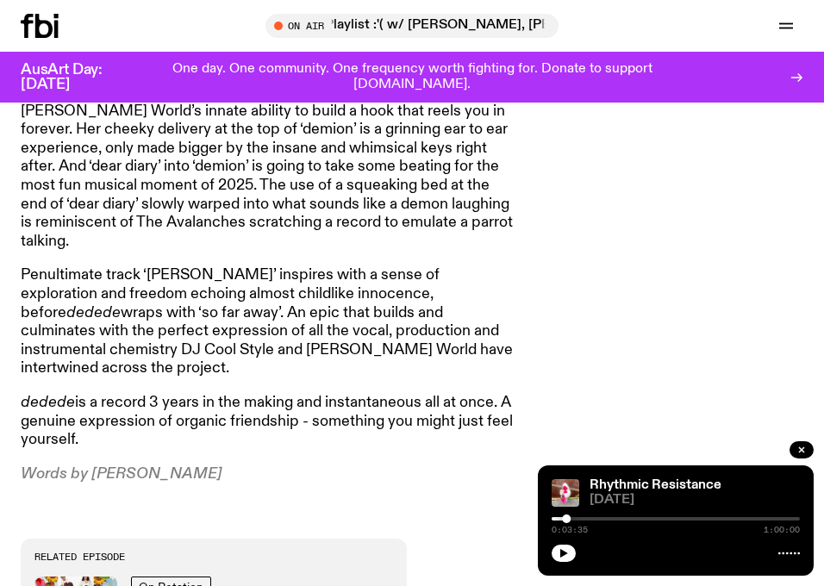
scroll to position [1952, 0]
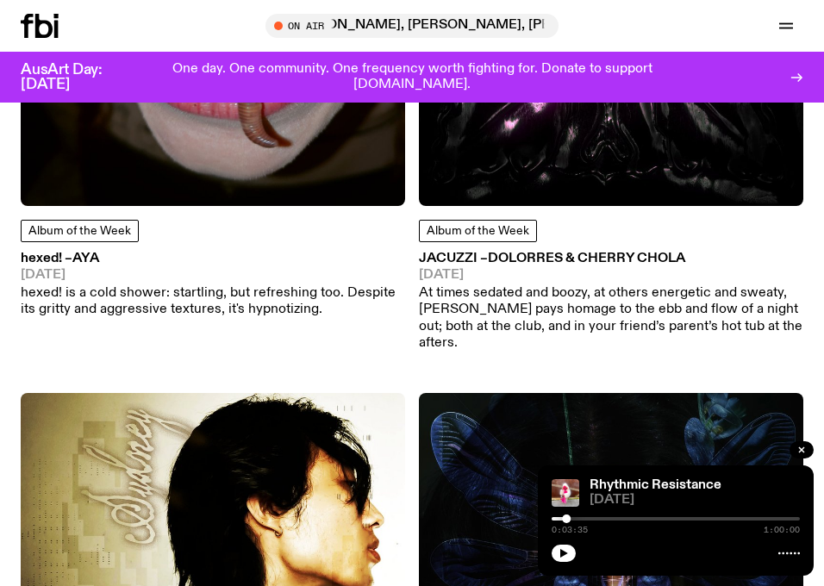
scroll to position [7674, 0]
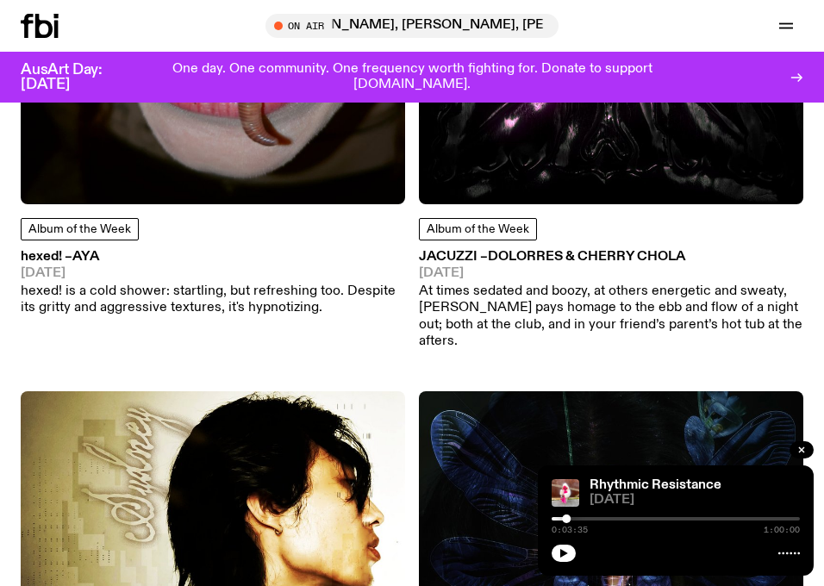
click at [588, 145] on img at bounding box center [611, 12] width 384 height 384
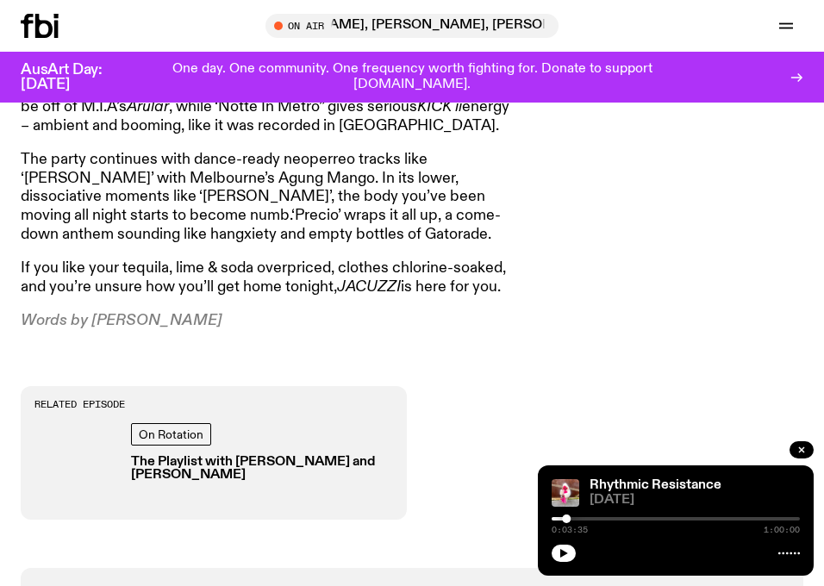
scroll to position [1666, 0]
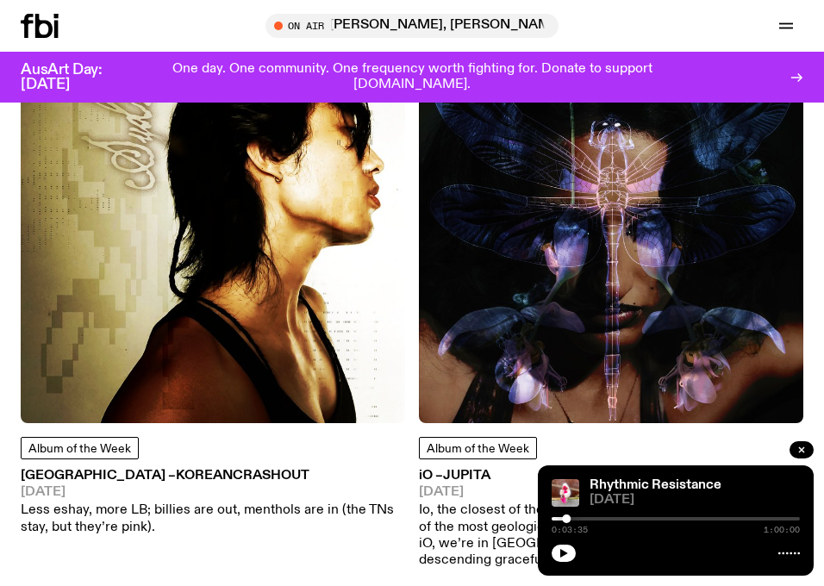
scroll to position [8049, 0]
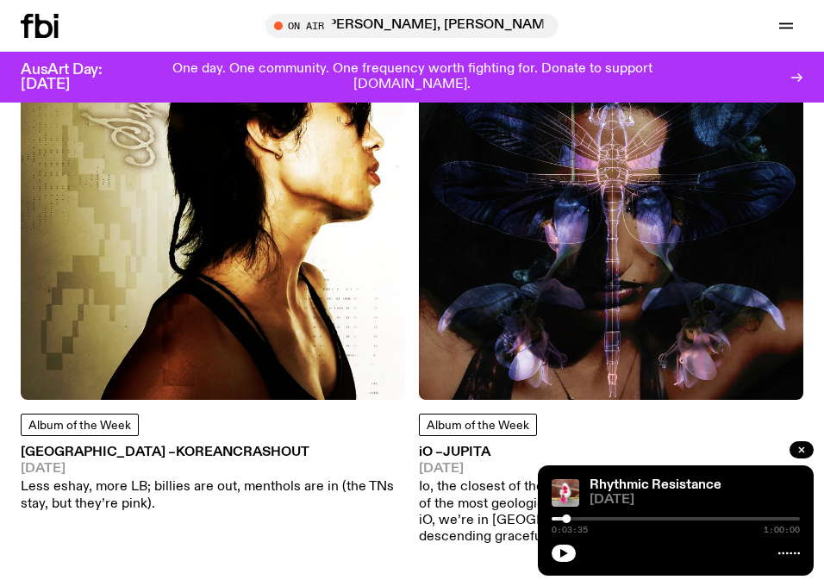
click at [526, 275] on img at bounding box center [611, 208] width 384 height 384
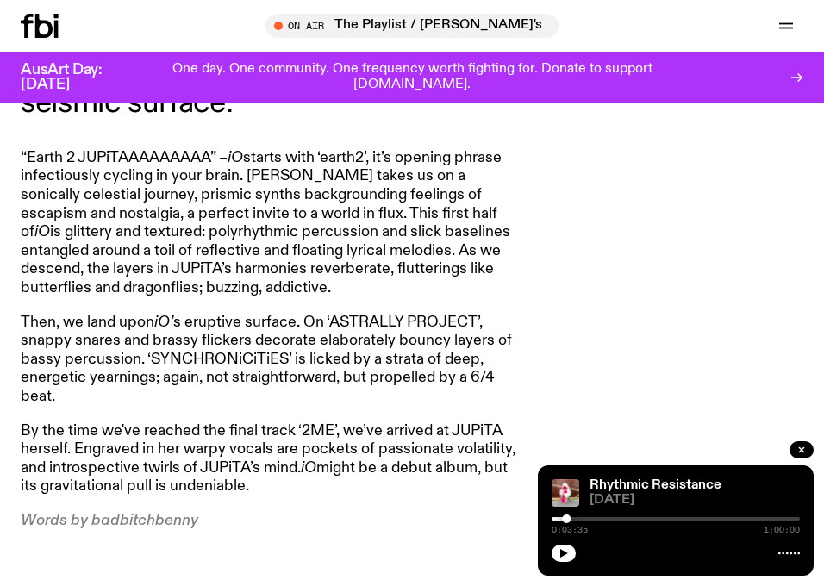
scroll to position [1266, 0]
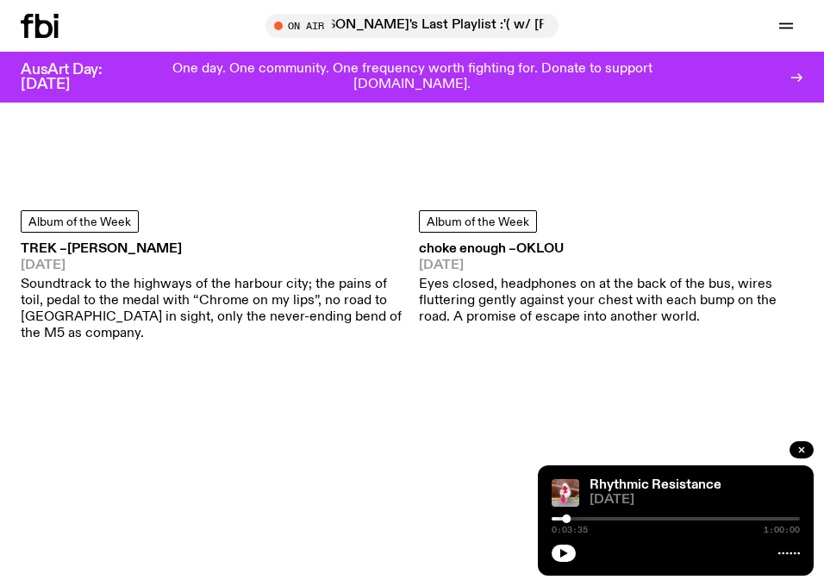
scroll to position [9388, 0]
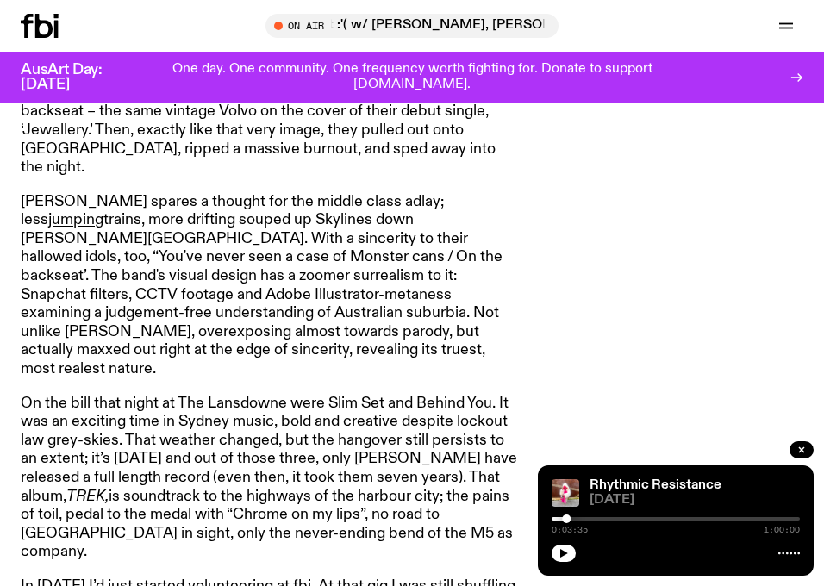
scroll to position [1451, 0]
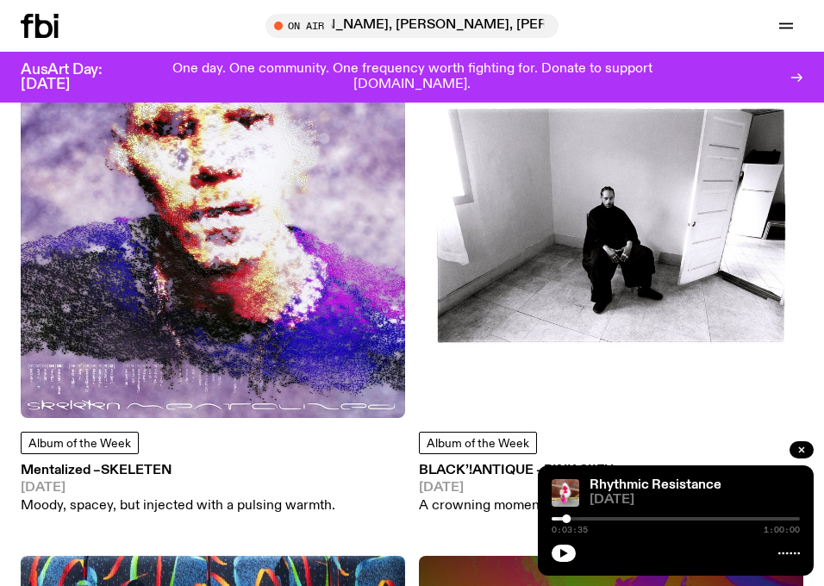
scroll to position [9803, 0]
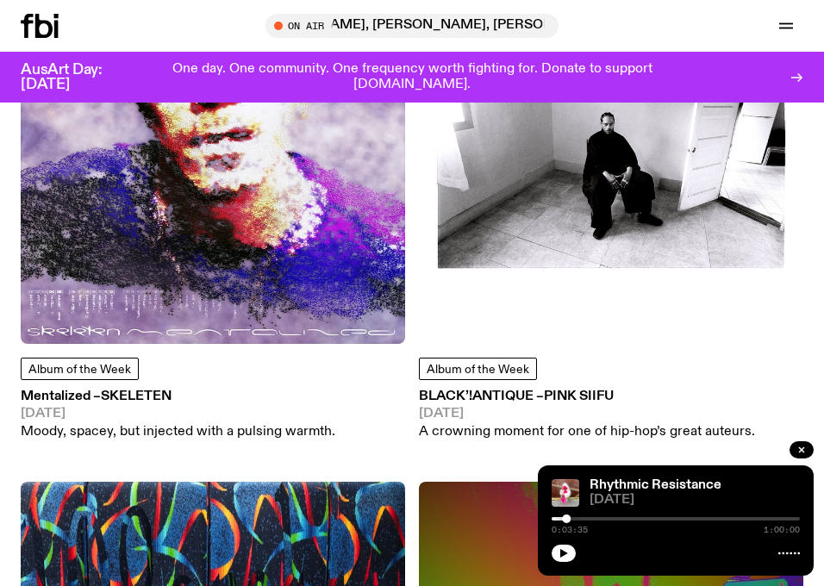
click at [489, 173] on img at bounding box center [611, 152] width 384 height 384
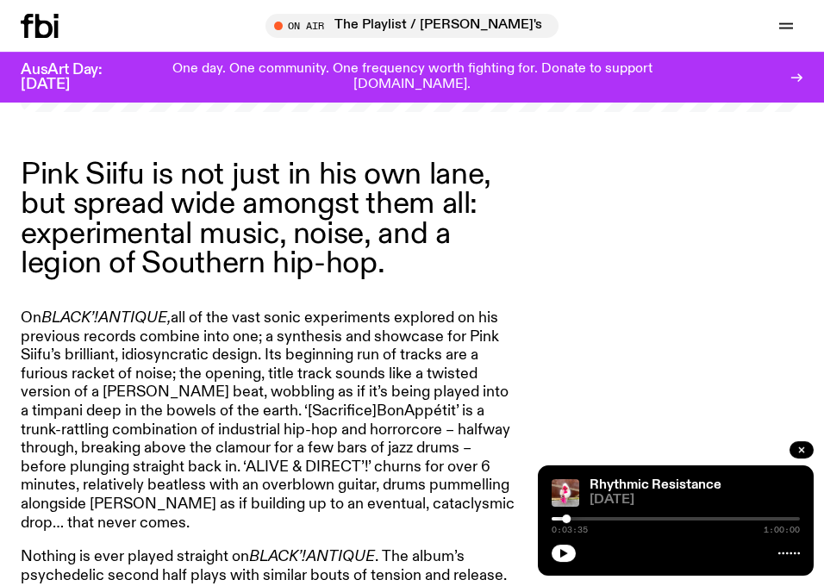
scroll to position [1038, 0]
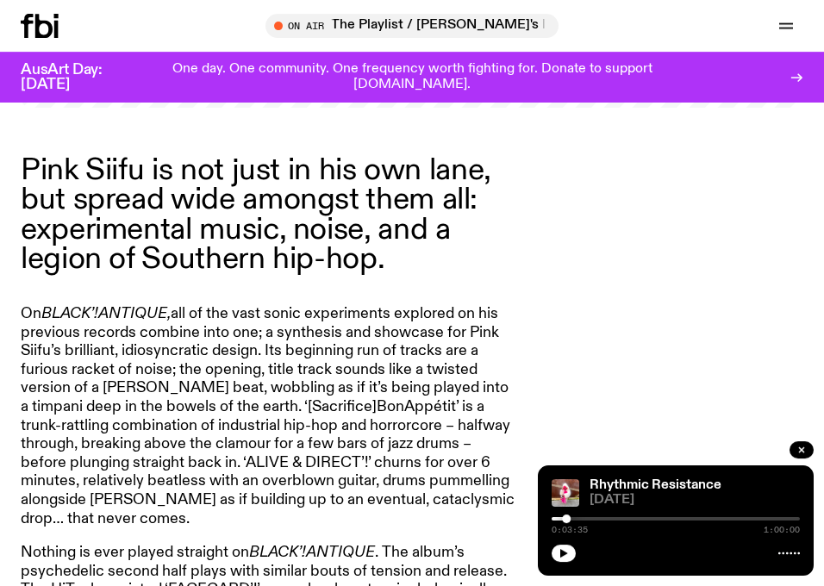
click at [225, 56] on div "AusArt Day: [DATE] One day. One community. One frequency worth fighting for. Do…" at bounding box center [412, 77] width 782 height 51
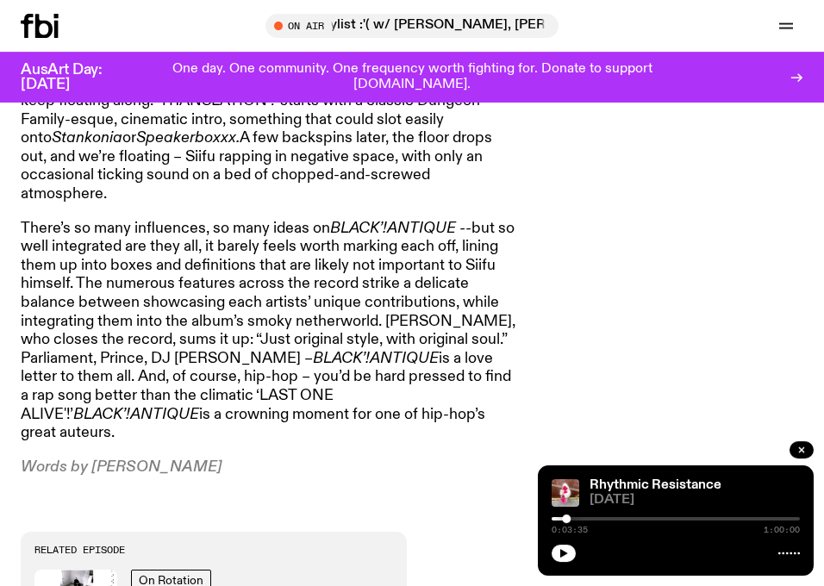
scroll to position [1628, 0]
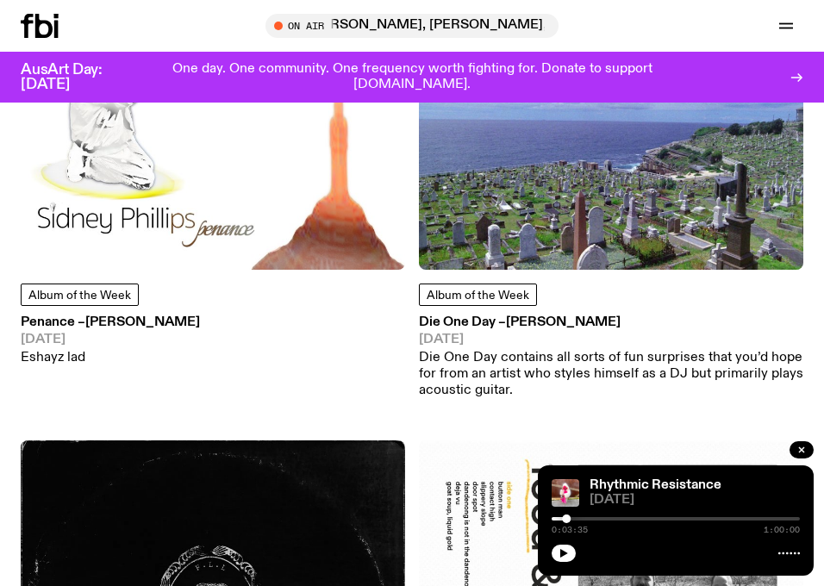
scroll to position [11527, 0]
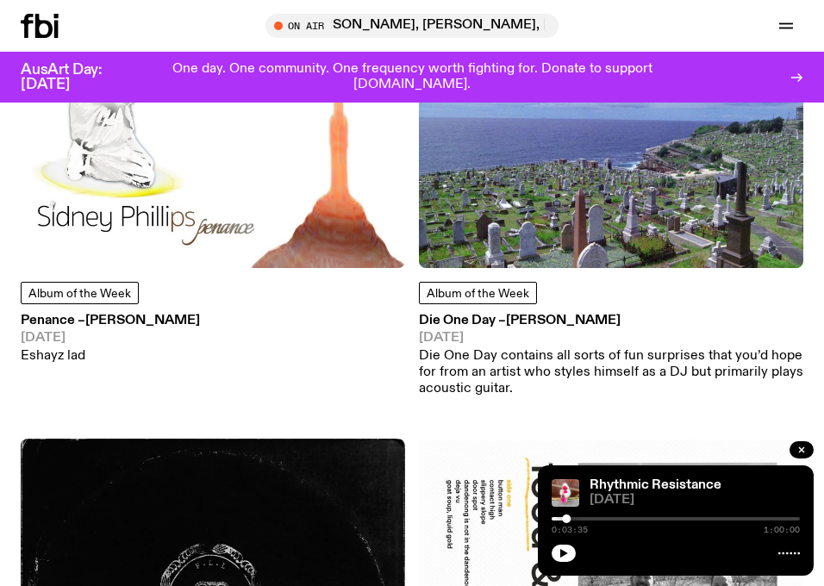
click at [213, 182] on img at bounding box center [213, 76] width 384 height 384
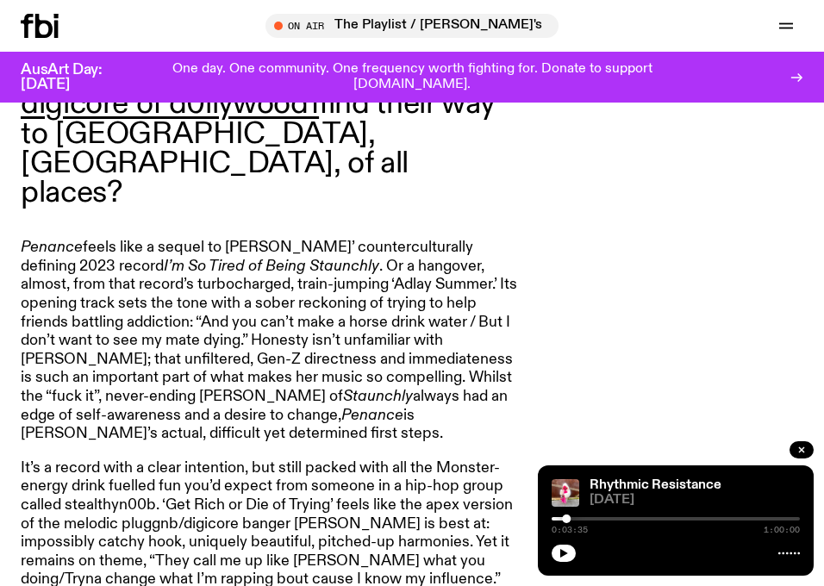
scroll to position [1282, 0]
